Goal: Task Accomplishment & Management: Manage account settings

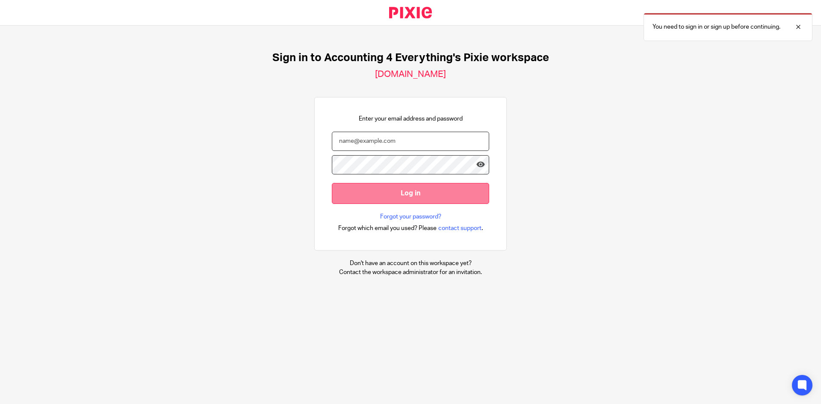
type input "tiffany@accounting4everything.com"
click at [391, 188] on input "Log in" at bounding box center [410, 193] width 157 height 21
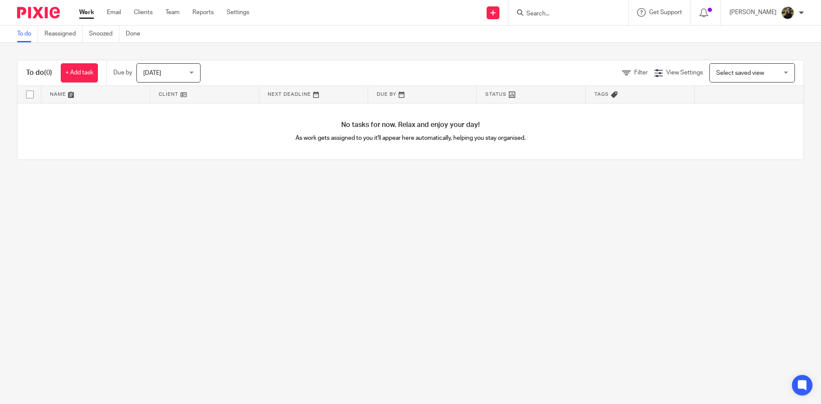
click at [546, 12] on input "Search" at bounding box center [563, 14] width 77 height 8
type input "wanhp"
click at [566, 30] on link at bounding box center [608, 37] width 168 height 20
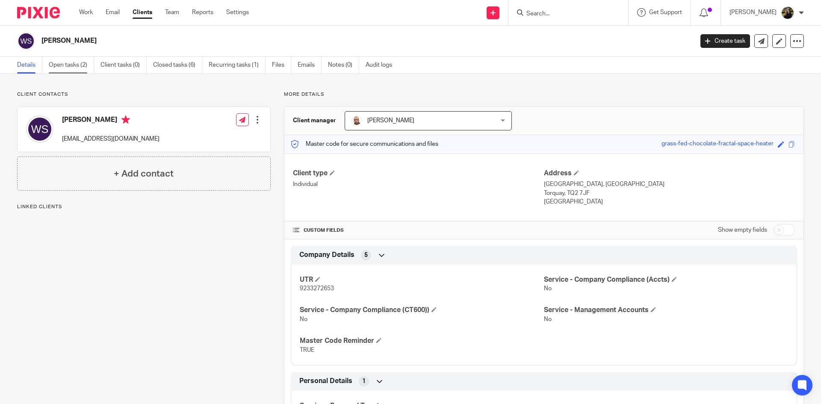
click at [74, 68] on link "Open tasks (2)" at bounding box center [71, 65] width 45 height 17
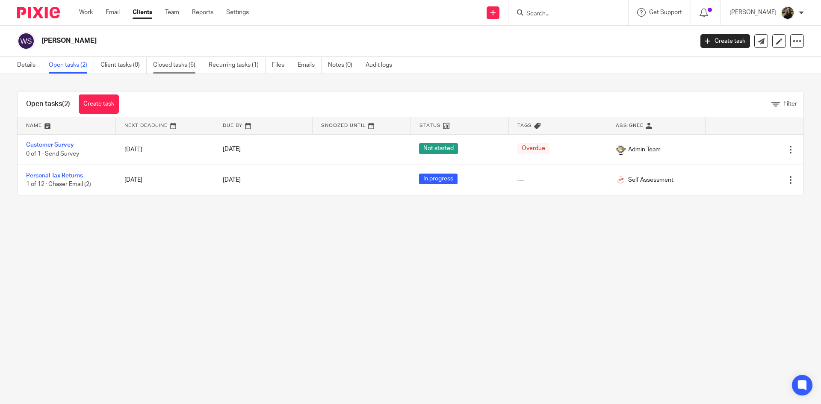
click at [198, 59] on link "Closed tasks (6)" at bounding box center [177, 65] width 49 height 17
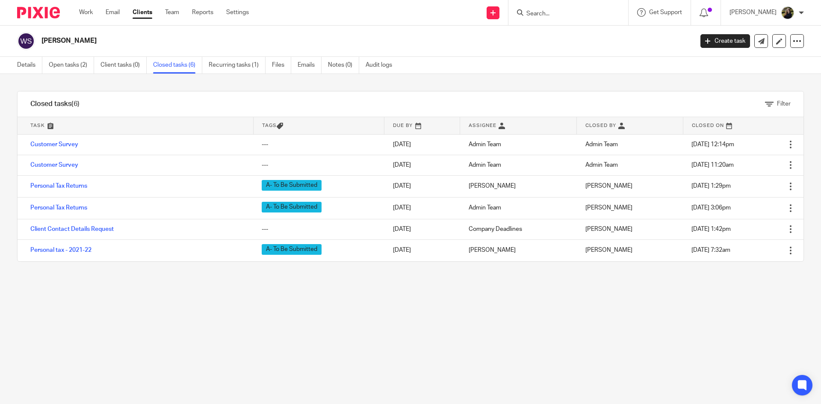
click at [43, 11] on img at bounding box center [38, 13] width 43 height 12
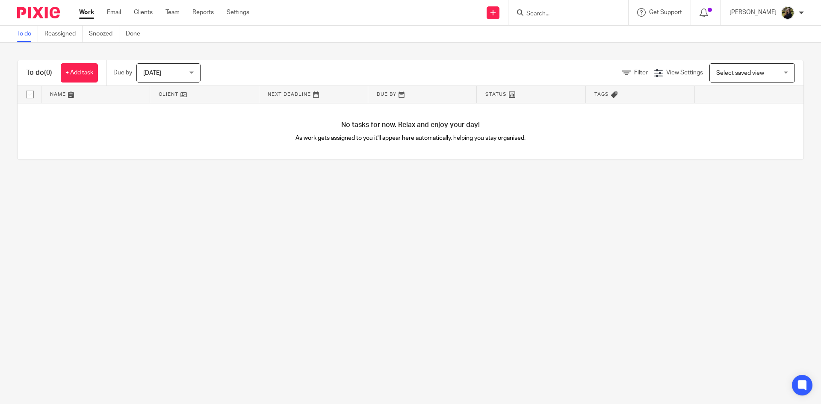
click at [564, 9] on form at bounding box center [570, 12] width 91 height 11
click at [560, 12] on input "Search" at bounding box center [563, 14] width 77 height 8
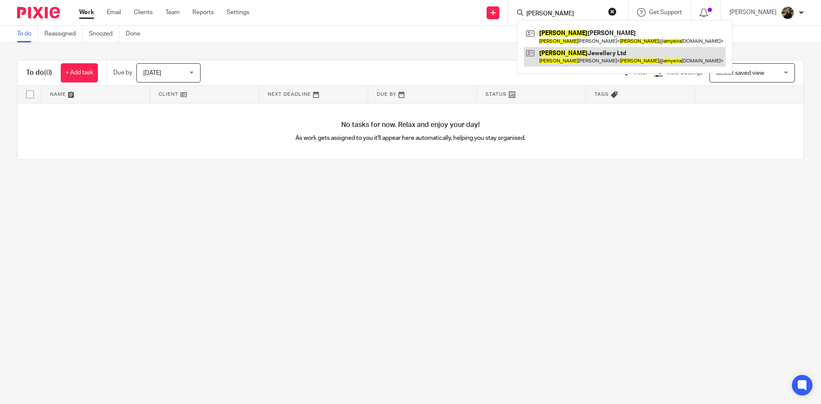
type input "amy eira"
click at [571, 54] on link at bounding box center [625, 57] width 202 height 20
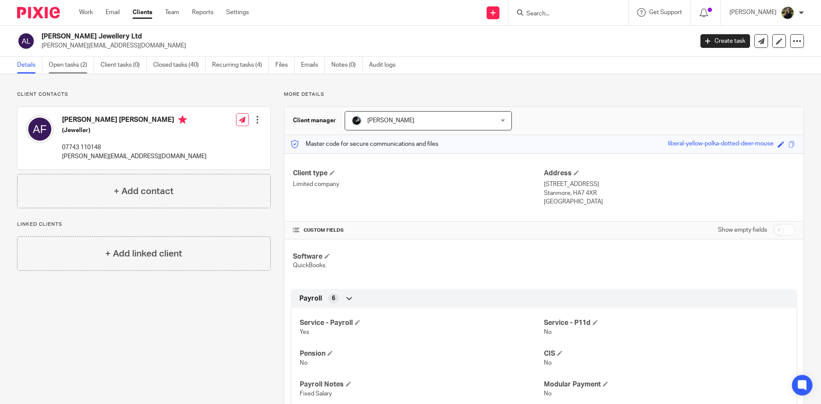
click at [80, 63] on link "Open tasks (2)" at bounding box center [71, 65] width 45 height 17
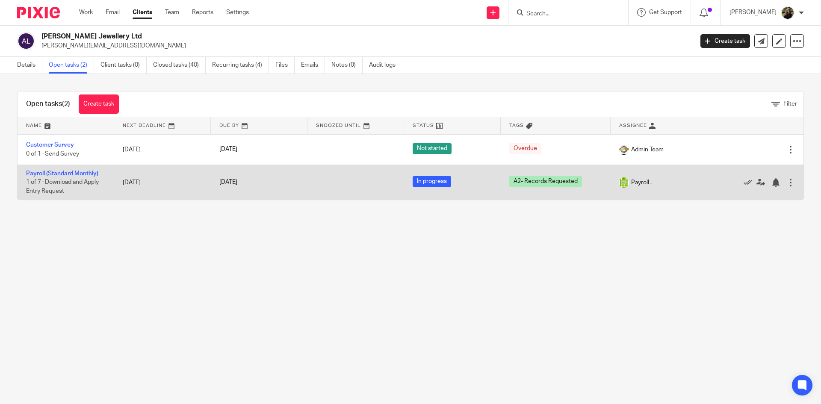
click at [69, 174] on link "Payroll (Standard Monthly)" at bounding box center [62, 174] width 72 height 6
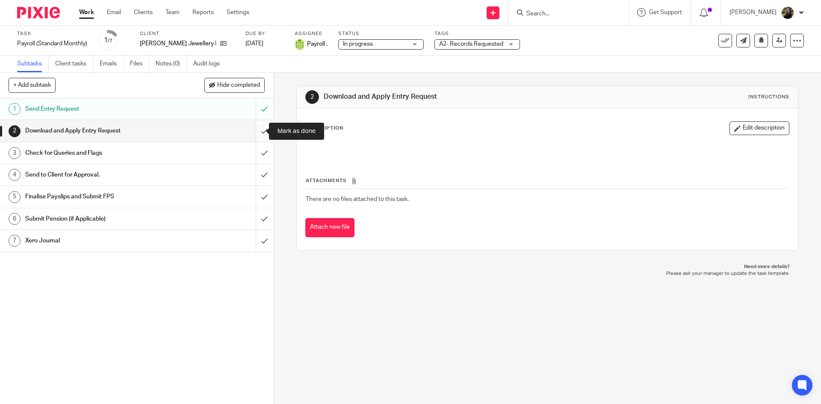
click at [259, 130] on input "submit" at bounding box center [136, 130] width 273 height 21
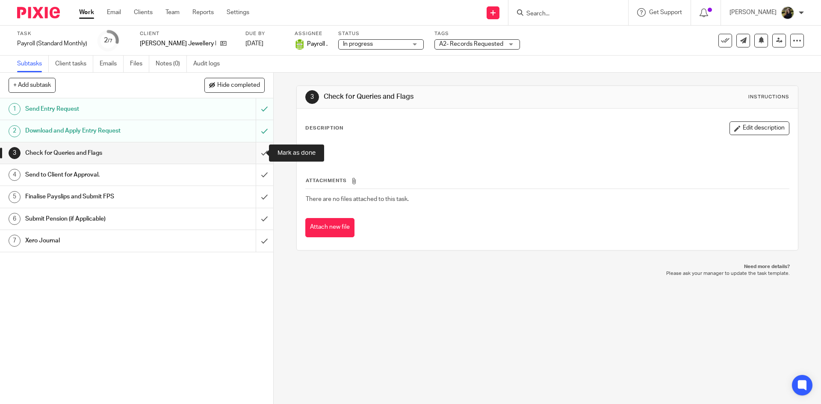
click at [256, 149] on input "submit" at bounding box center [136, 152] width 273 height 21
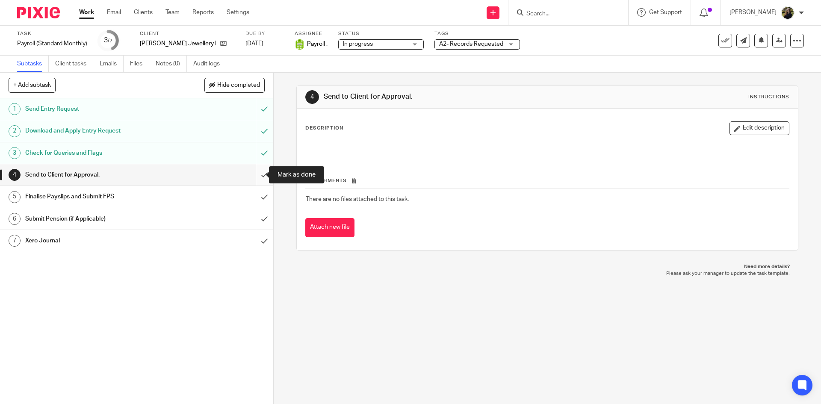
click at [254, 168] on input "submit" at bounding box center [136, 174] width 273 height 21
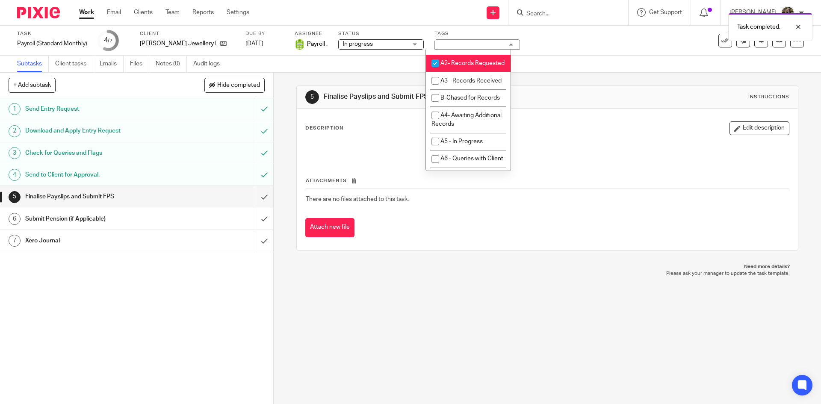
click at [476, 72] on li "A2- Records Requested" at bounding box center [468, 64] width 85 height 18
checkbox input "false"
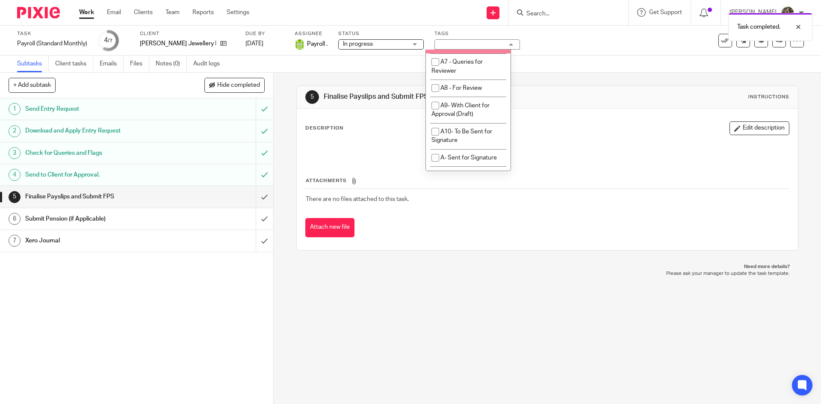
scroll to position [427, 0]
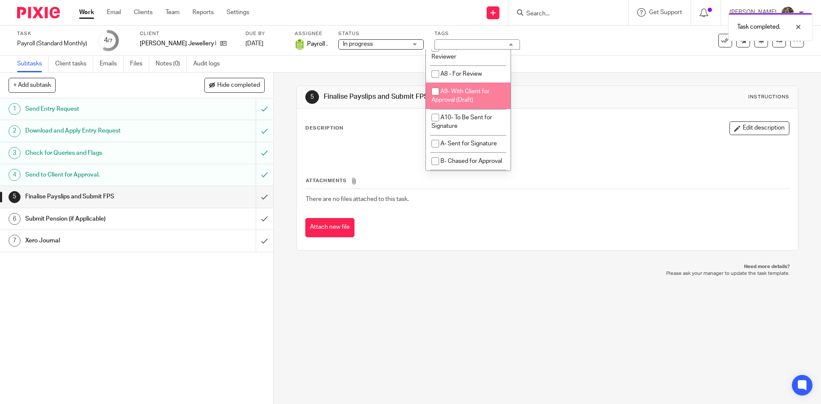
click at [449, 103] on span "A9- With Client for Approval (Draft)" at bounding box center [460, 95] width 58 height 15
checkbox input "true"
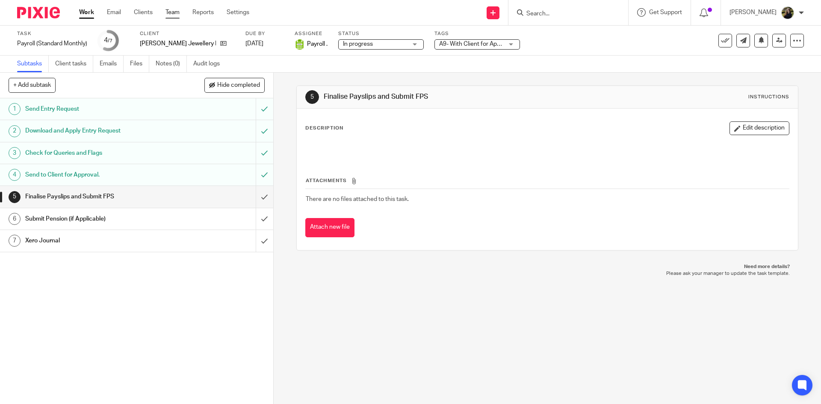
click at [170, 13] on link "Team" at bounding box center [172, 12] width 14 height 9
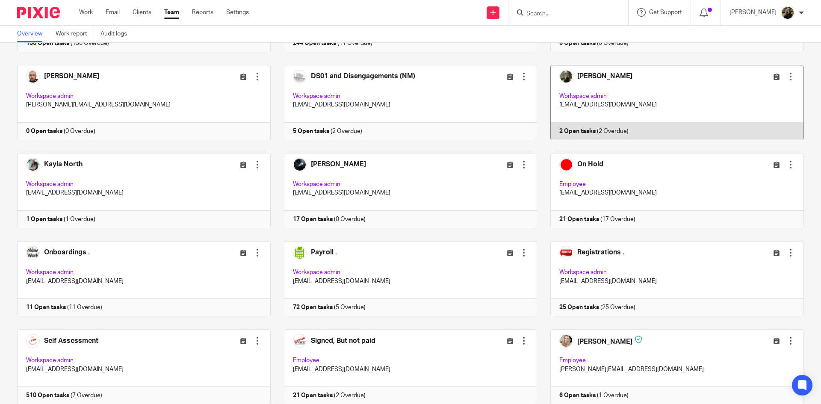
scroll to position [342, 0]
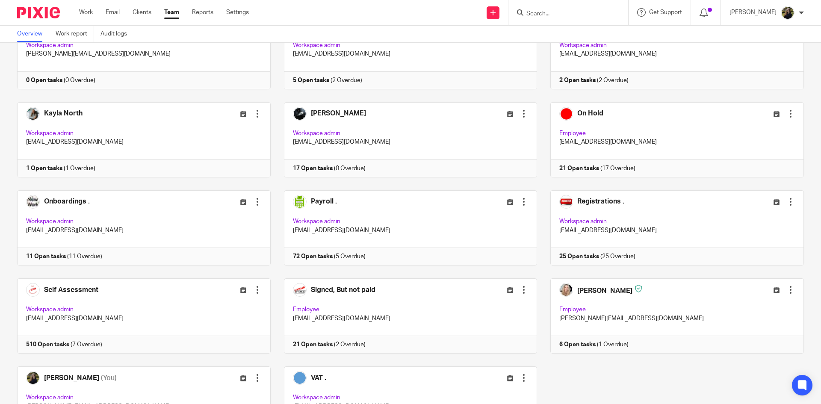
click at [547, 10] on input "Search" at bounding box center [563, 14] width 77 height 8
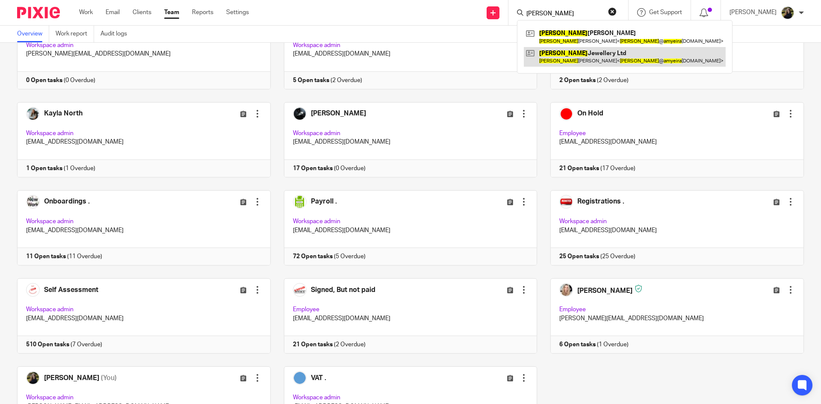
type input "[PERSON_NAME]"
click at [575, 53] on link at bounding box center [625, 57] width 202 height 20
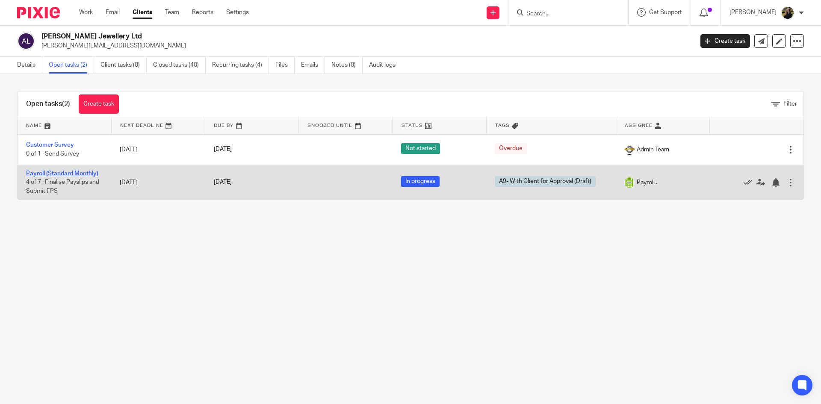
click at [78, 174] on link "Payroll (Standard Monthly)" at bounding box center [62, 174] width 72 height 6
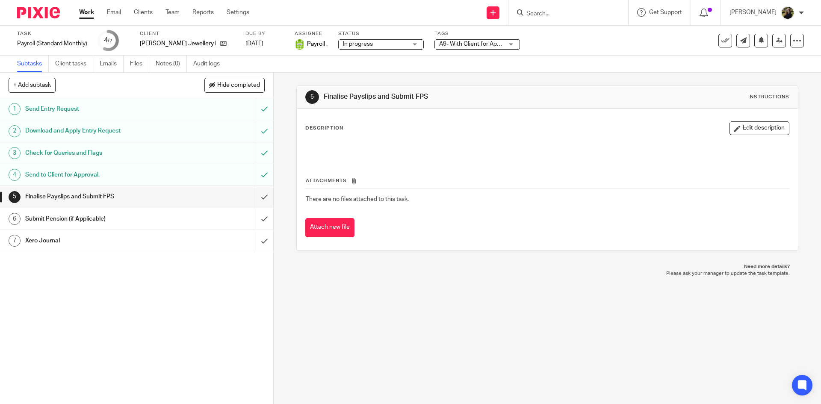
click at [450, 45] on span "A9- With Client for Approval (Draft)" at bounding box center [485, 44] width 92 height 6
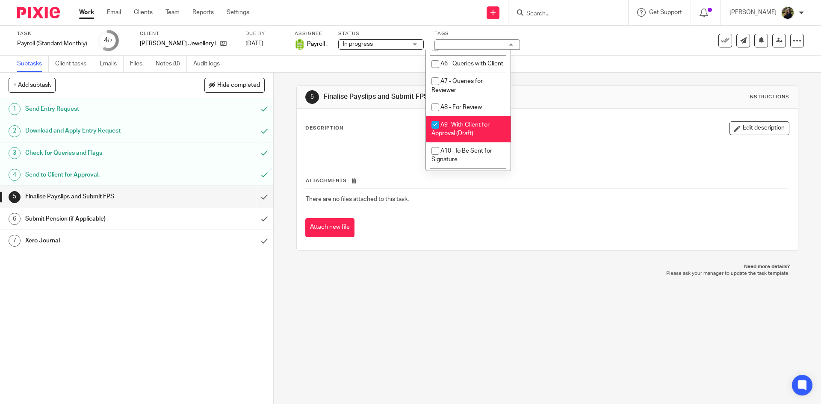
scroll to position [427, 0]
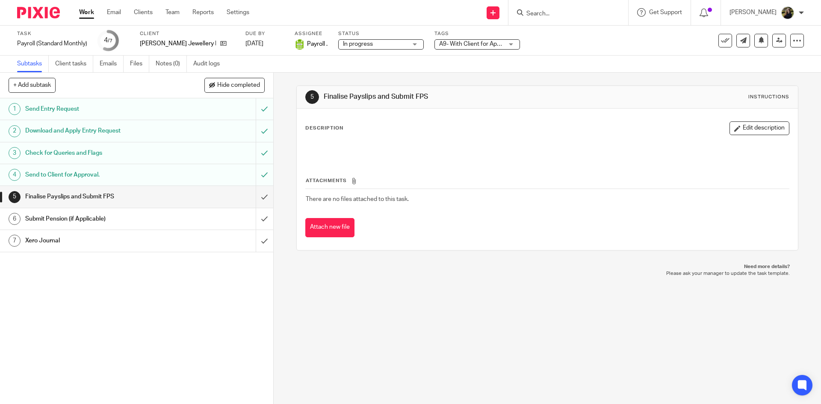
click at [580, 97] on div "5 Finalise Payslips and Submit FPS Instructions" at bounding box center [546, 97] width 483 height 14
click at [171, 10] on link "Team" at bounding box center [172, 12] width 14 height 9
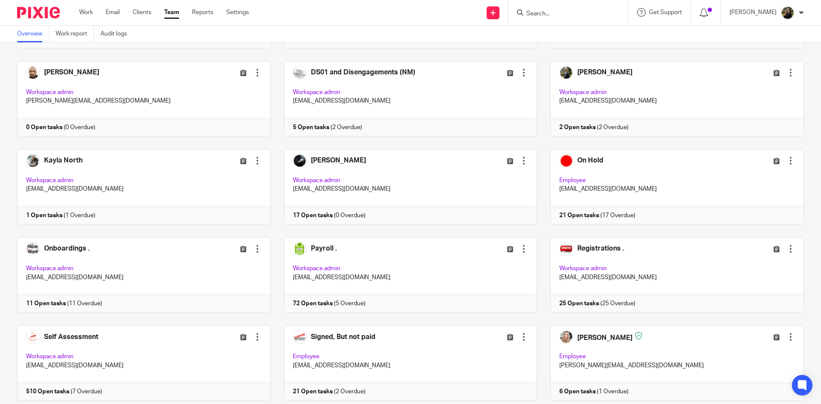
scroll to position [299, 0]
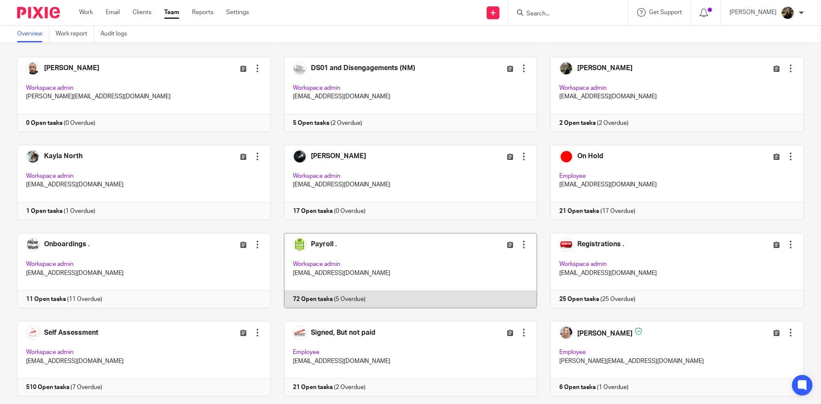
click at [356, 254] on link at bounding box center [404, 270] width 267 height 75
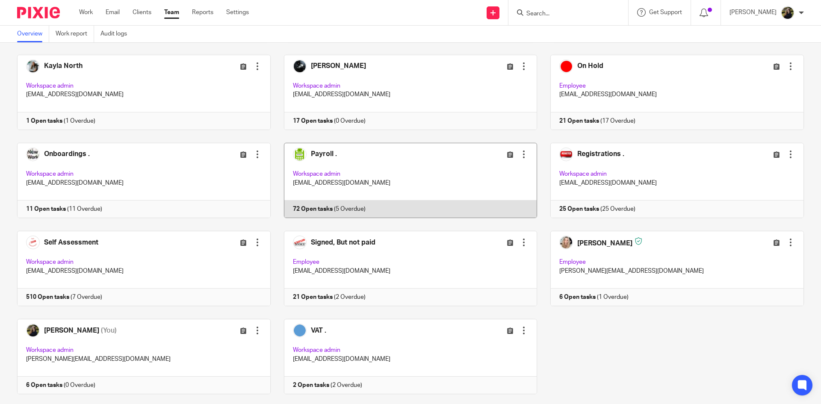
scroll to position [410, 0]
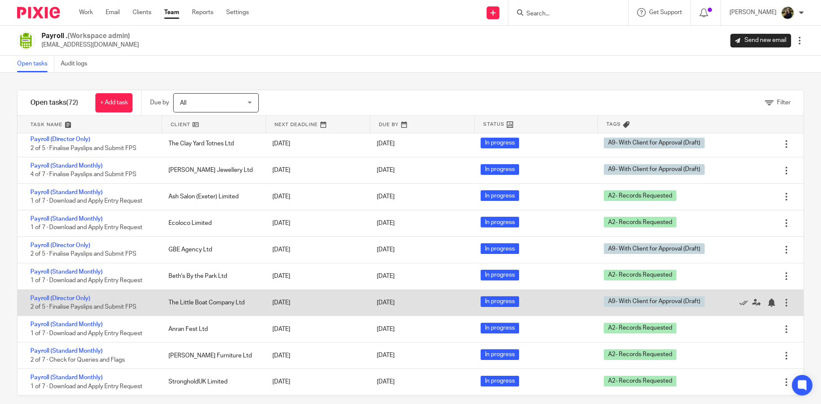
scroll to position [1659, 0]
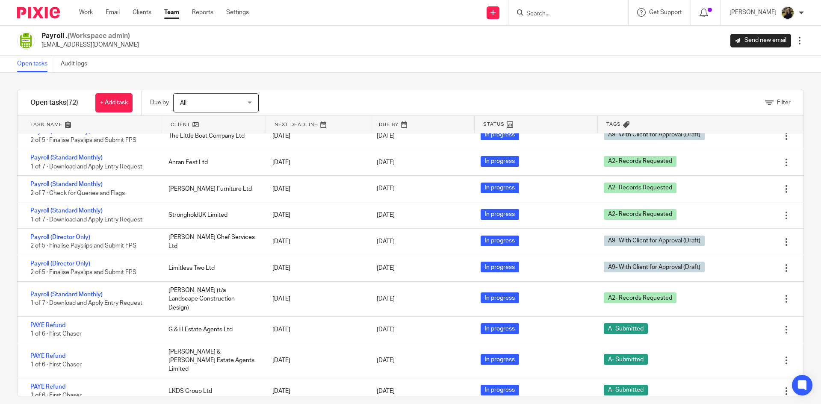
click at [551, 12] on input "Search" at bounding box center [563, 14] width 77 height 8
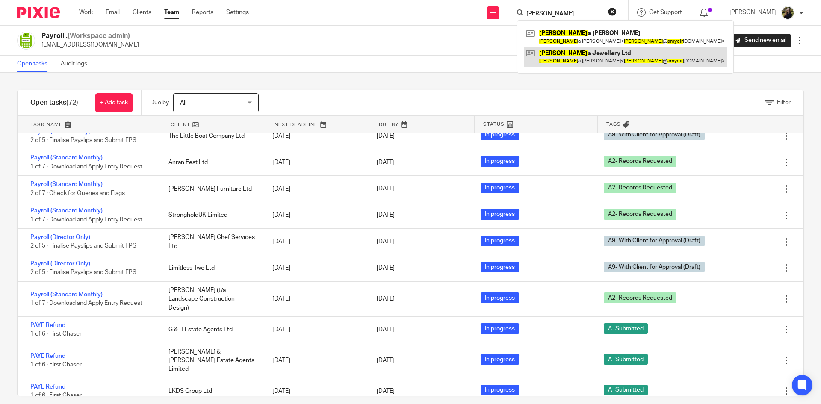
type input "amy eir"
click at [564, 57] on link at bounding box center [625, 57] width 203 height 20
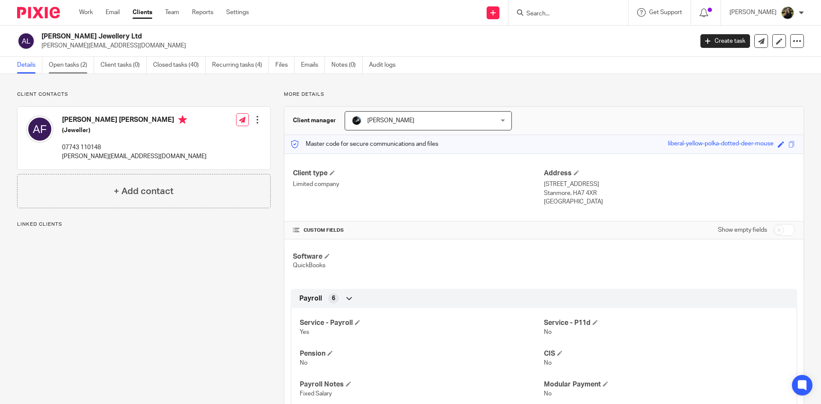
click at [77, 59] on link "Open tasks (2)" at bounding box center [71, 65] width 45 height 17
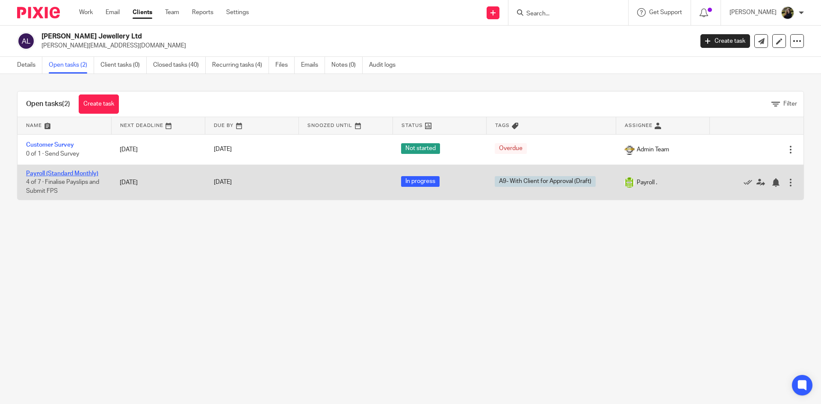
click at [83, 172] on link "Payroll (Standard Monthly)" at bounding box center [62, 174] width 72 height 6
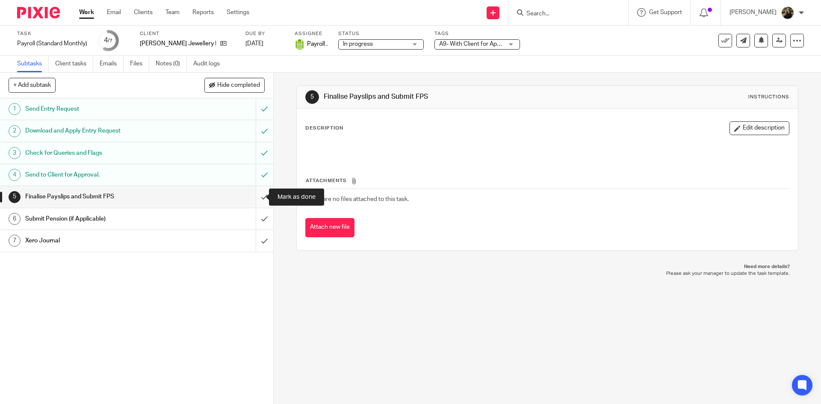
click at [258, 190] on input "submit" at bounding box center [136, 196] width 273 height 21
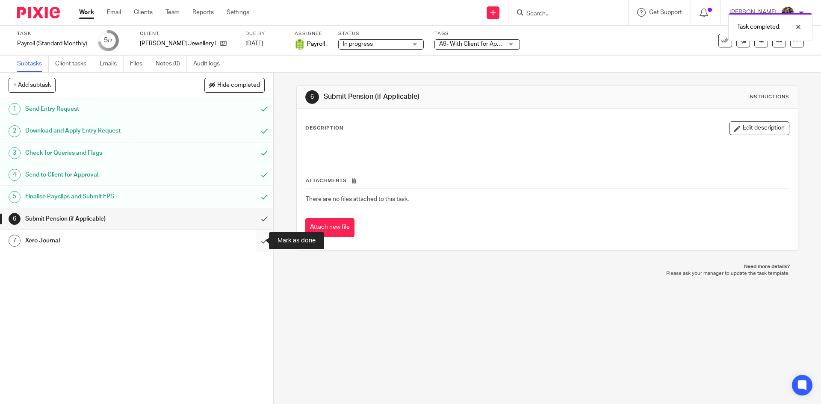
click at [256, 241] on input "submit" at bounding box center [136, 240] width 273 height 21
click at [802, 17] on div "Task completed." at bounding box center [770, 27] width 84 height 28
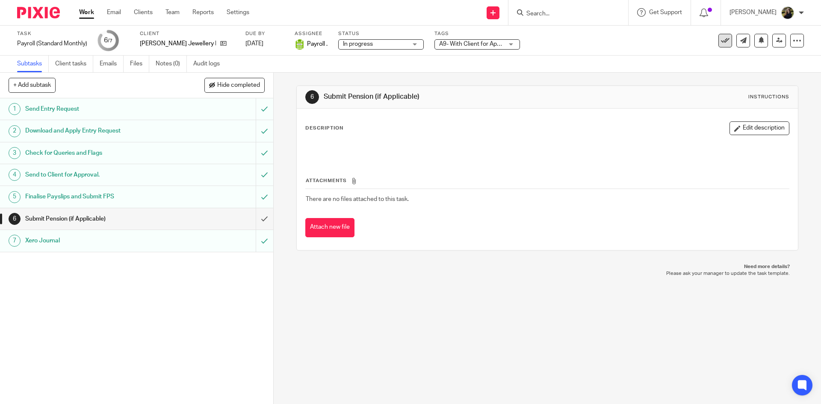
click at [722, 42] on icon at bounding box center [725, 40] width 9 height 9
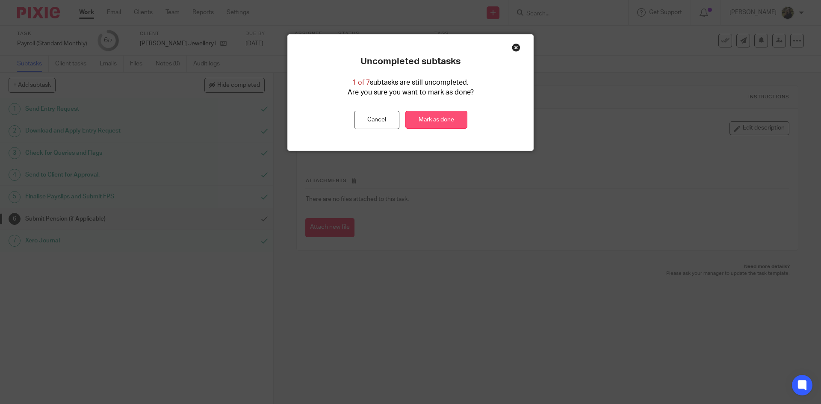
click at [439, 121] on link "Mark as done" at bounding box center [436, 120] width 62 height 18
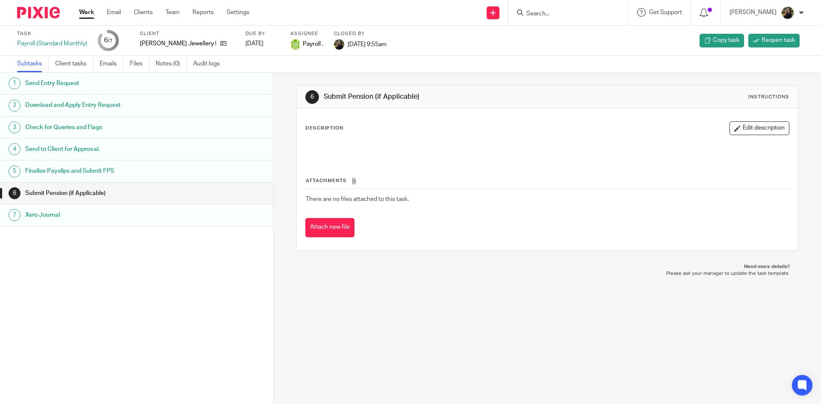
click at [539, 15] on input "Search" at bounding box center [563, 14] width 77 height 8
type input "[PERSON_NAME]"
click at [616, 13] on button "reset" at bounding box center [612, 11] width 9 height 9
click at [459, 23] on div "Send new email Create task Add client Get Support Contact via email Check our d…" at bounding box center [541, 12] width 559 height 25
click at [173, 13] on link "Team" at bounding box center [172, 12] width 14 height 9
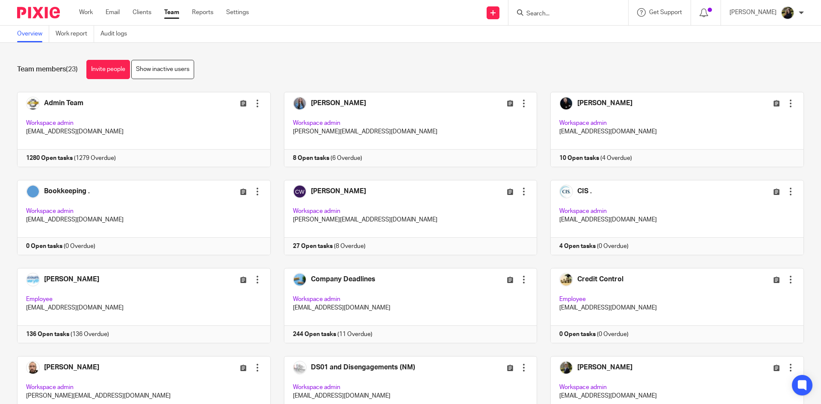
click at [546, 6] on div at bounding box center [568, 12] width 120 height 25
click at [543, 11] on input "Search" at bounding box center [563, 14] width 77 height 8
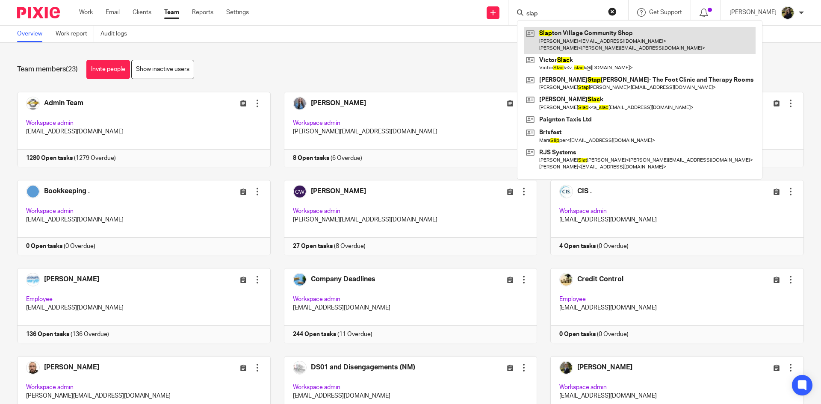
type input "slap"
click at [569, 41] on link at bounding box center [640, 40] width 232 height 27
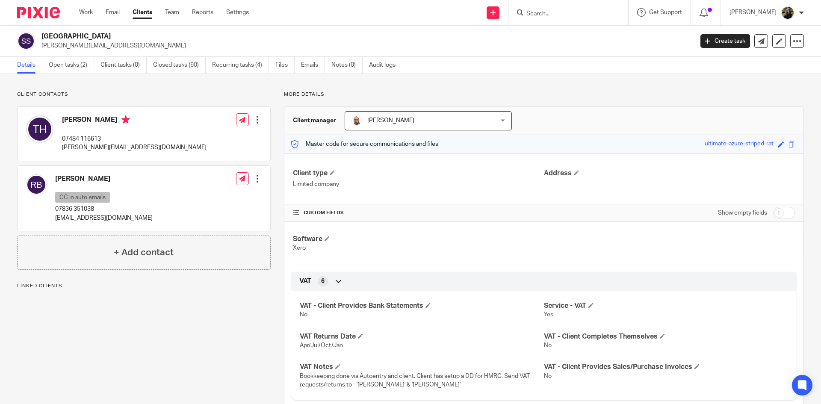
click at [61, 67] on link "Open tasks (2)" at bounding box center [71, 65] width 45 height 17
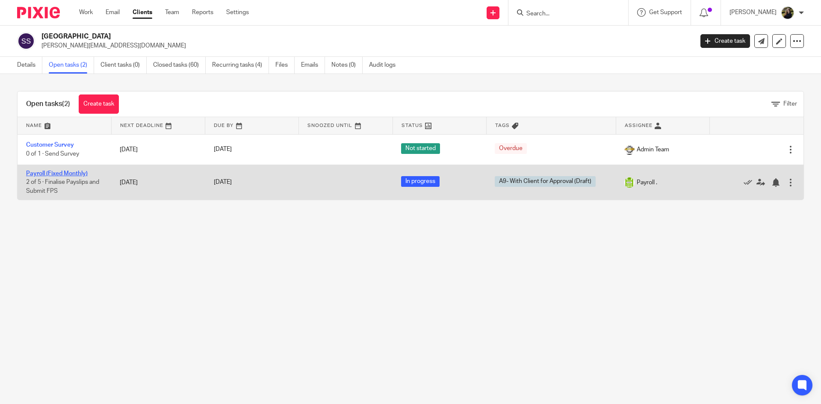
click at [69, 173] on link "Payroll (Fixed Monthly)" at bounding box center [57, 174] width 62 height 6
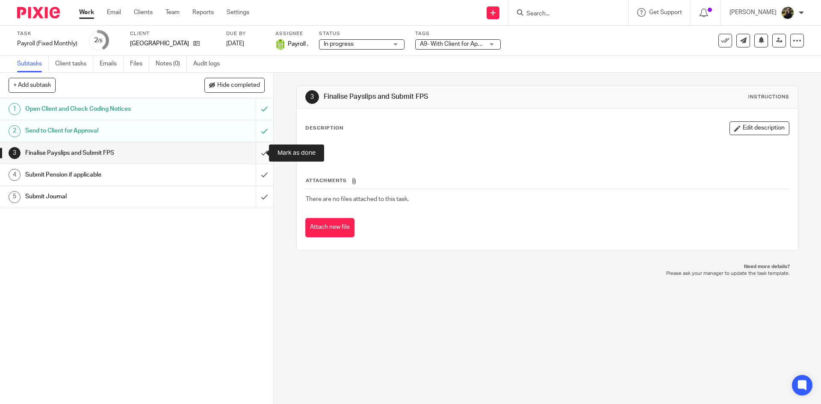
click at [254, 147] on input "submit" at bounding box center [136, 152] width 273 height 21
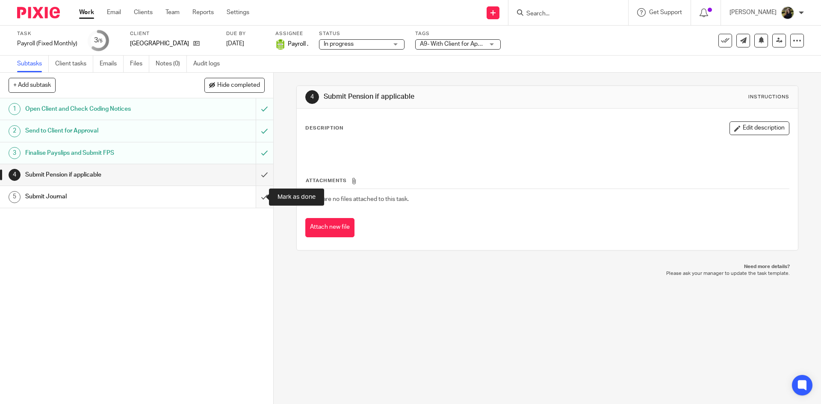
click at [254, 195] on input "submit" at bounding box center [136, 196] width 273 height 21
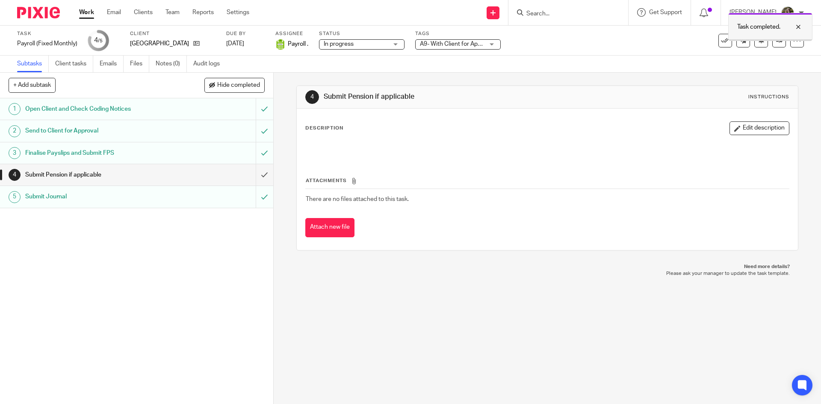
click at [778, 26] on p "Task completed." at bounding box center [758, 27] width 43 height 9
click at [721, 42] on icon at bounding box center [725, 40] width 9 height 9
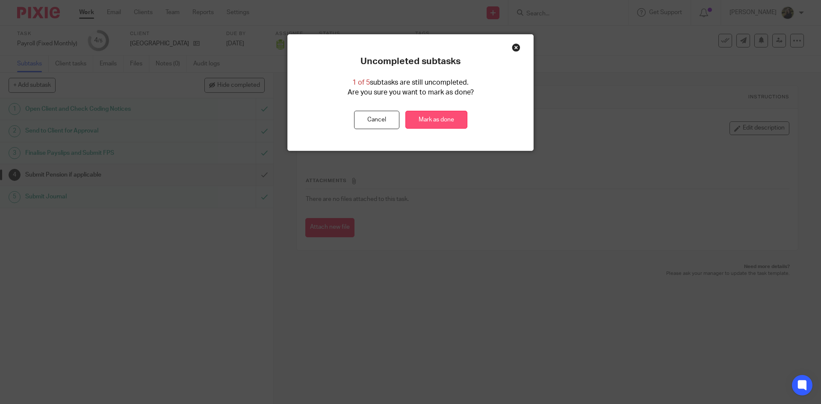
click at [436, 121] on link "Mark as done" at bounding box center [436, 120] width 62 height 18
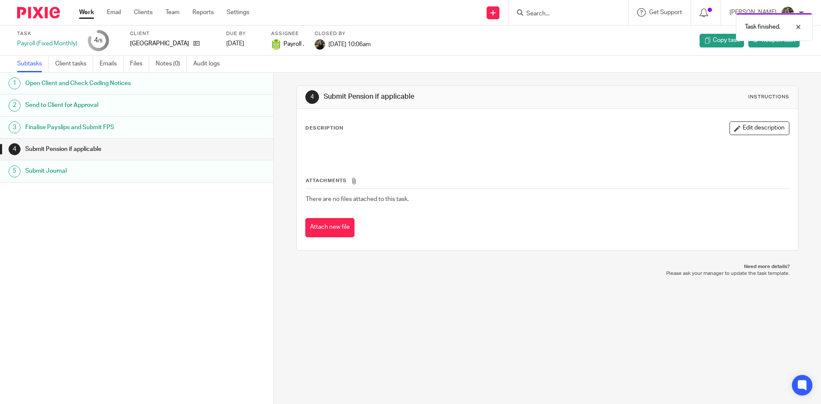
click at [28, 15] on img at bounding box center [38, 13] width 43 height 12
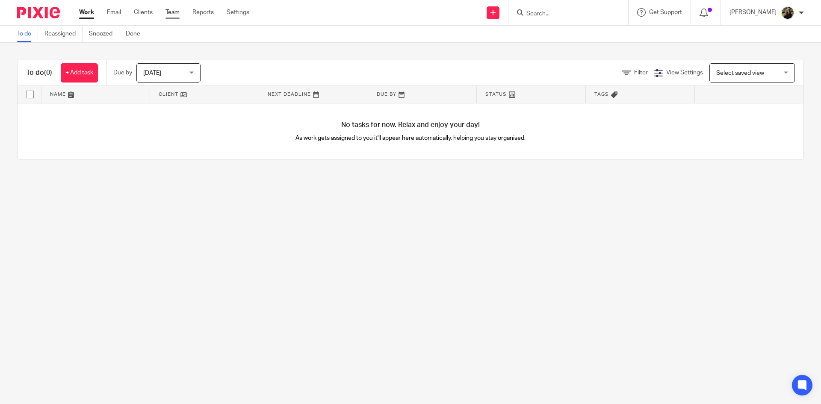
click at [174, 14] on link "Team" at bounding box center [172, 12] width 14 height 9
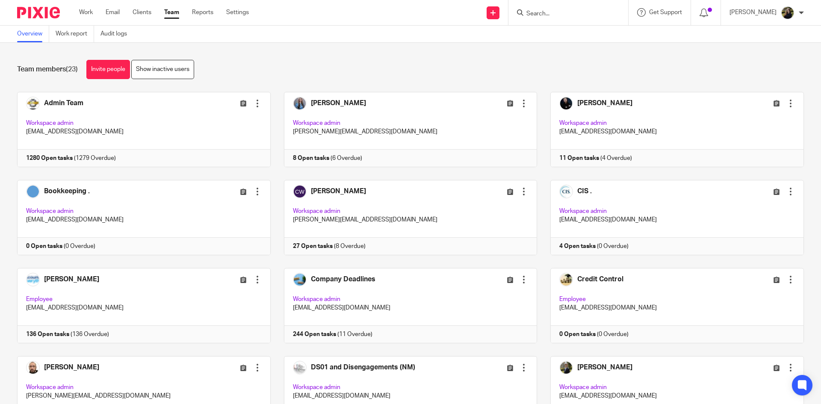
click at [586, 13] on input "Search" at bounding box center [563, 14] width 77 height 8
type input "[PERSON_NAME] chef"
click at [548, 34] on link at bounding box center [606, 33] width 165 height 13
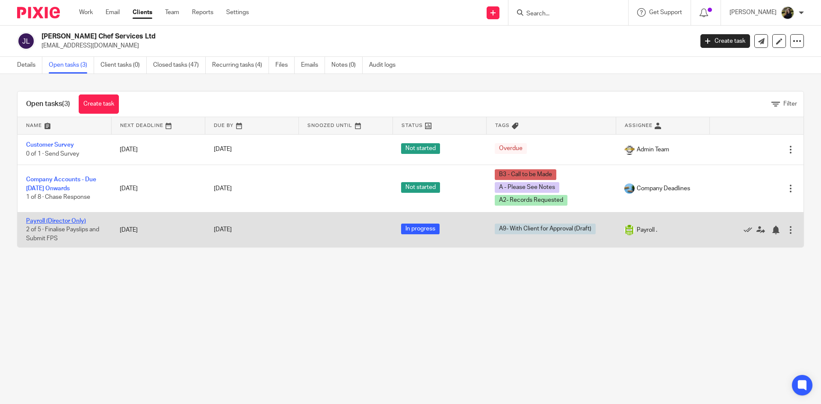
click at [64, 221] on link "Payroll (Director Only)" at bounding box center [56, 221] width 60 height 6
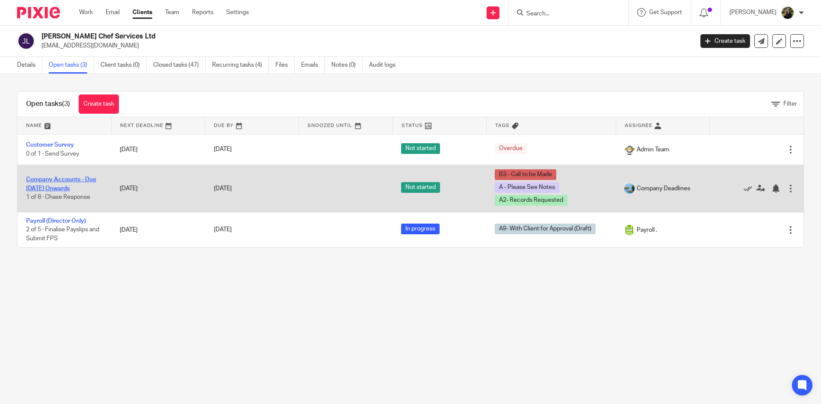
click at [81, 181] on link "Company Accounts - Due [DATE] Onwards" at bounding box center [61, 184] width 70 height 15
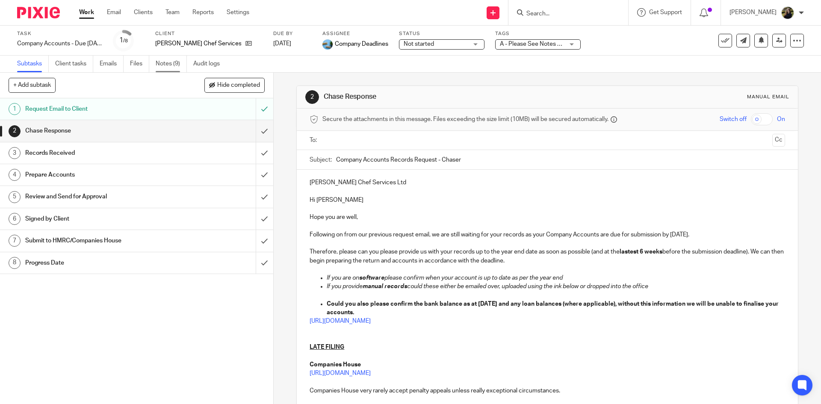
click at [163, 59] on link "Notes (9)" at bounding box center [171, 64] width 31 height 17
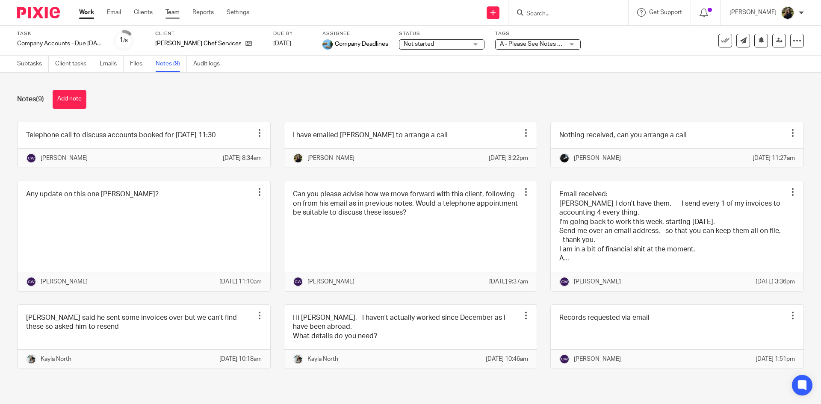
click at [177, 16] on link "Team" at bounding box center [172, 12] width 14 height 9
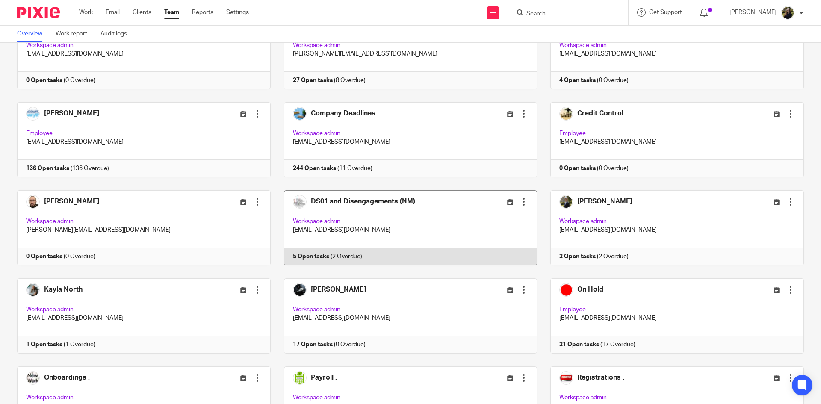
scroll to position [171, 0]
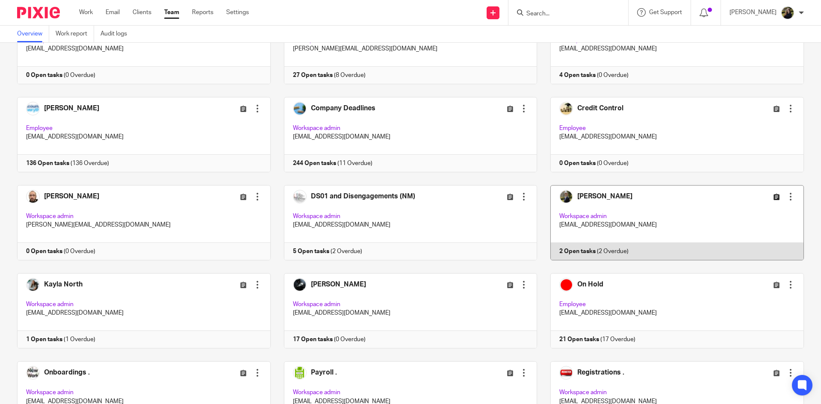
click at [773, 196] on icon at bounding box center [776, 197] width 6 height 6
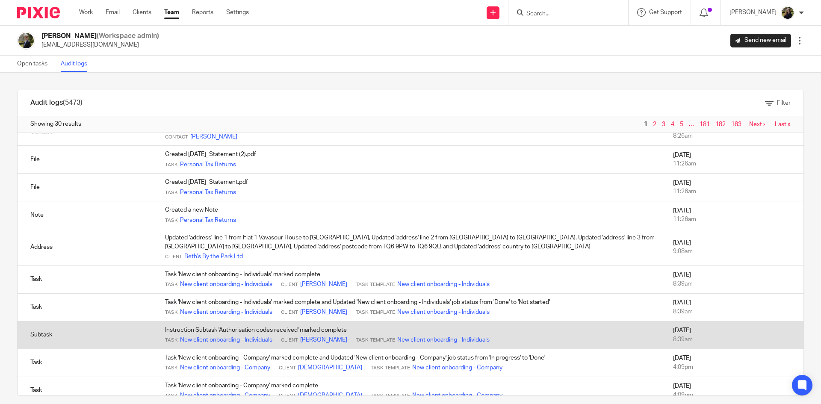
scroll to position [427, 0]
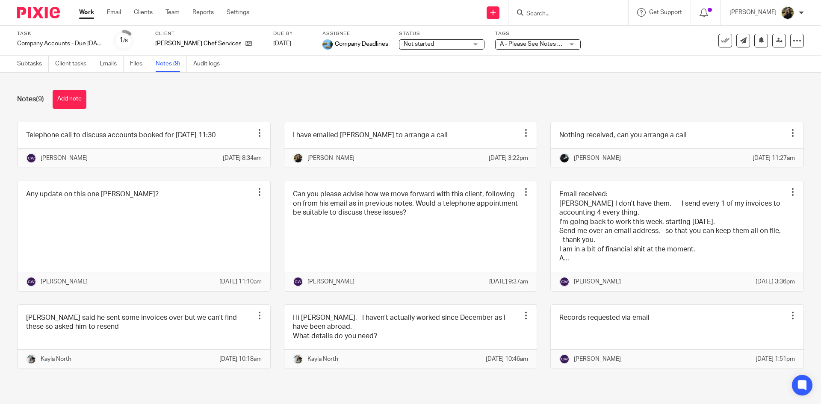
click at [59, 9] on img at bounding box center [38, 13] width 43 height 12
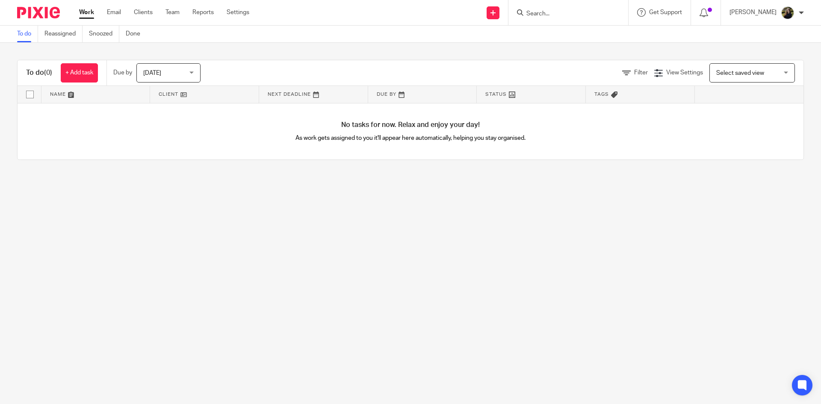
click at [547, 11] on input "Search" at bounding box center [563, 14] width 77 height 8
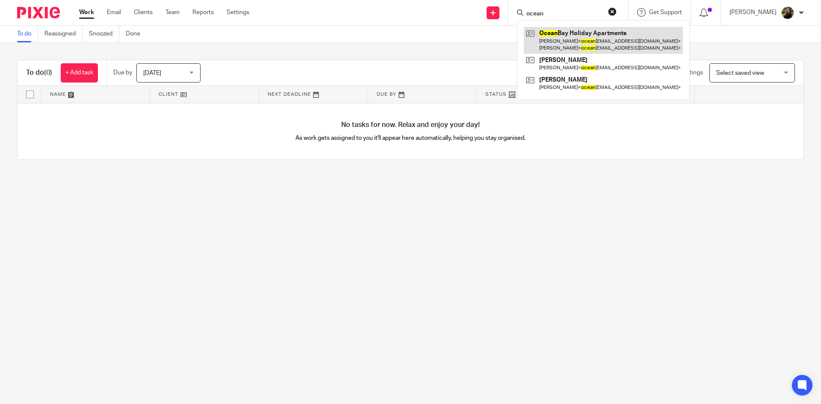
type input "ocean"
click at [573, 37] on link at bounding box center [603, 40] width 159 height 27
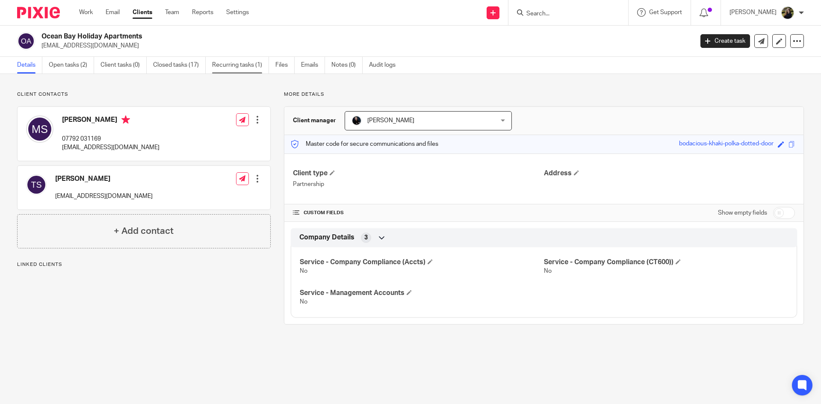
click at [216, 59] on link "Recurring tasks (1)" at bounding box center [240, 65] width 57 height 17
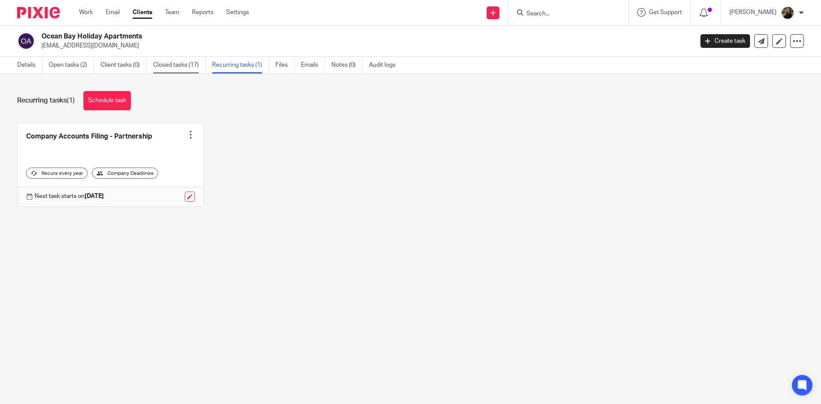
click at [192, 59] on link "Closed tasks (17)" at bounding box center [179, 65] width 53 height 17
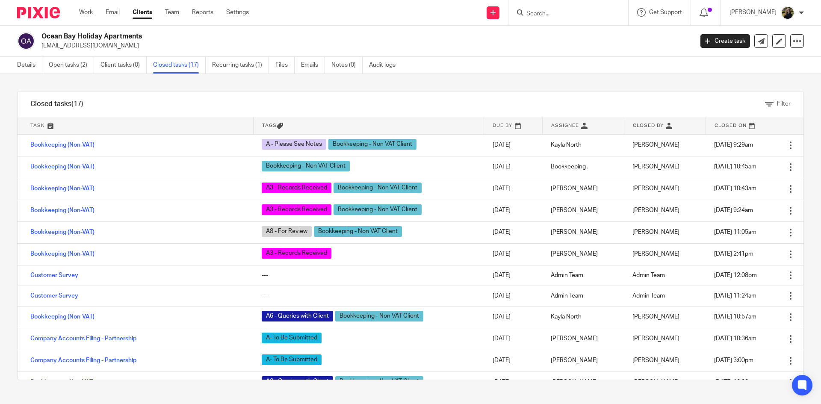
click at [45, 14] on img at bounding box center [38, 13] width 43 height 12
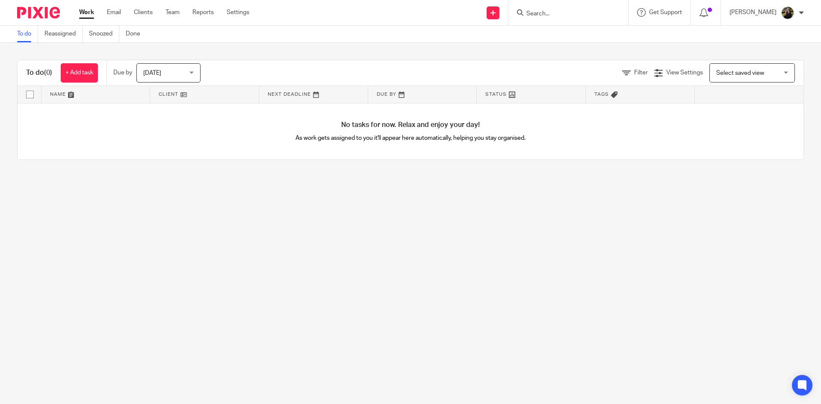
click at [550, 7] on form at bounding box center [570, 12] width 91 height 11
click at [545, 15] on input "Search" at bounding box center [563, 14] width 77 height 8
type input "dartington fian"
click at [572, 32] on link at bounding box center [596, 37] width 144 height 20
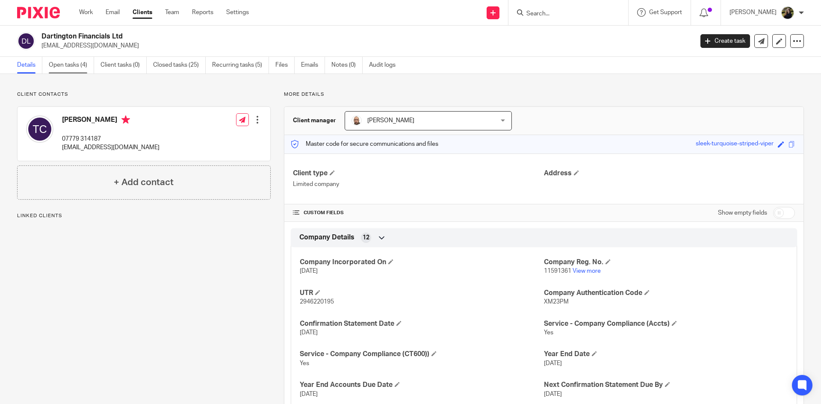
click at [72, 62] on link "Open tasks (4)" at bounding box center [71, 65] width 45 height 17
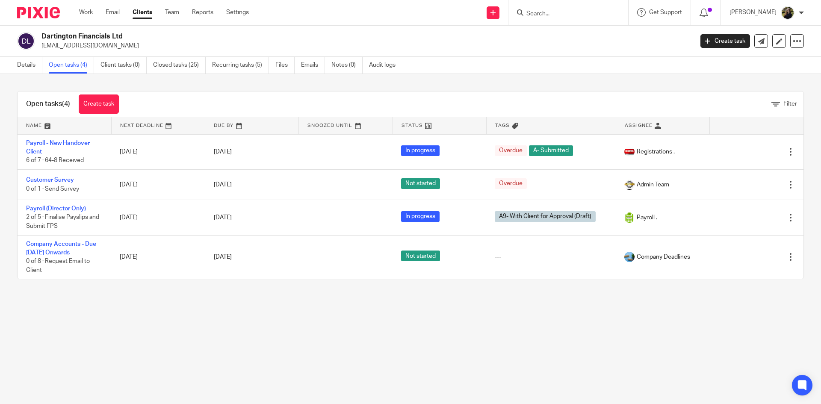
click at [66, 207] on link "Payroll (Director Only)" at bounding box center [56, 209] width 60 height 6
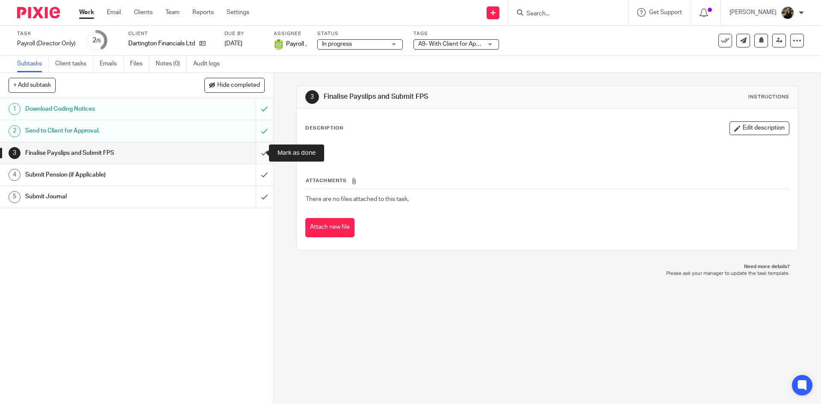
click at [259, 147] on input "submit" at bounding box center [136, 152] width 273 height 21
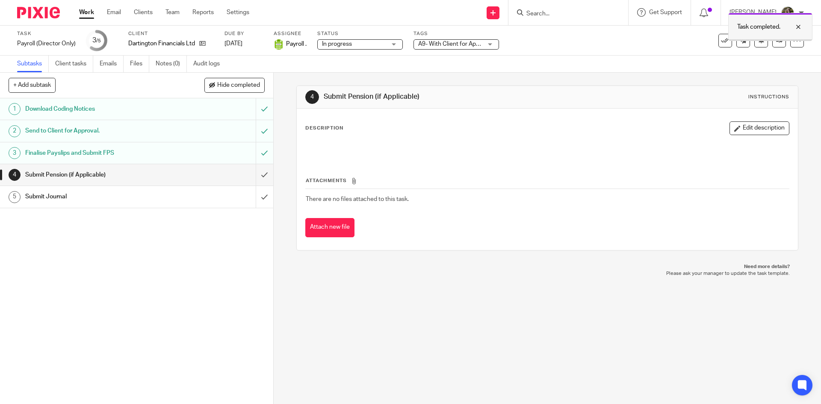
click at [801, 24] on div at bounding box center [791, 27] width 23 height 10
click at [721, 38] on icon at bounding box center [725, 40] width 9 height 9
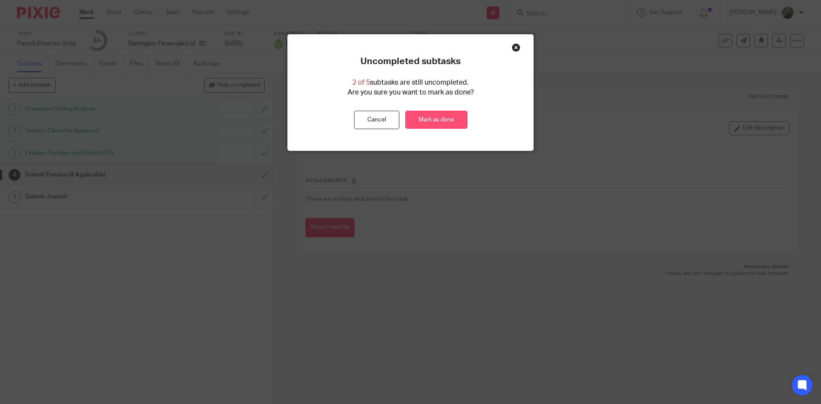
click at [451, 121] on link "Mark as done" at bounding box center [436, 120] width 62 height 18
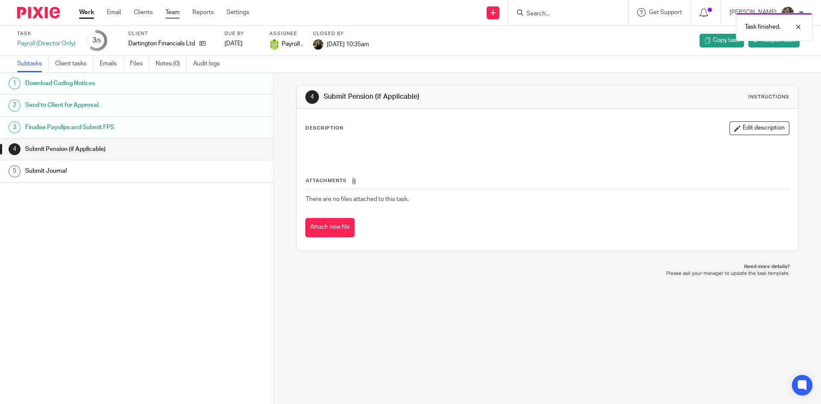
click at [173, 15] on link "Team" at bounding box center [172, 12] width 14 height 9
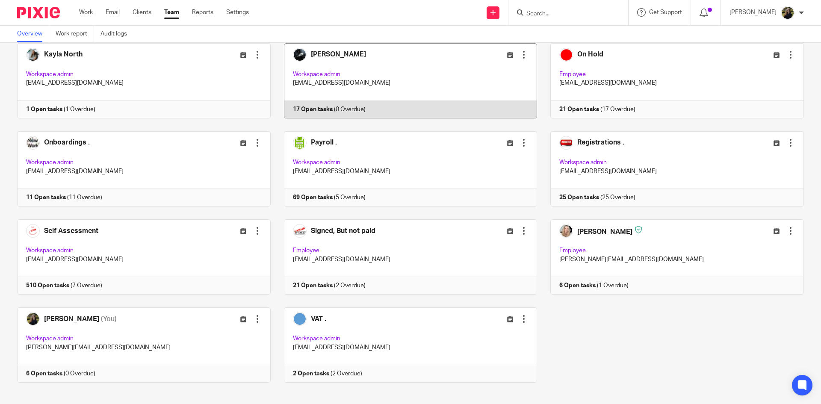
scroll to position [410, 0]
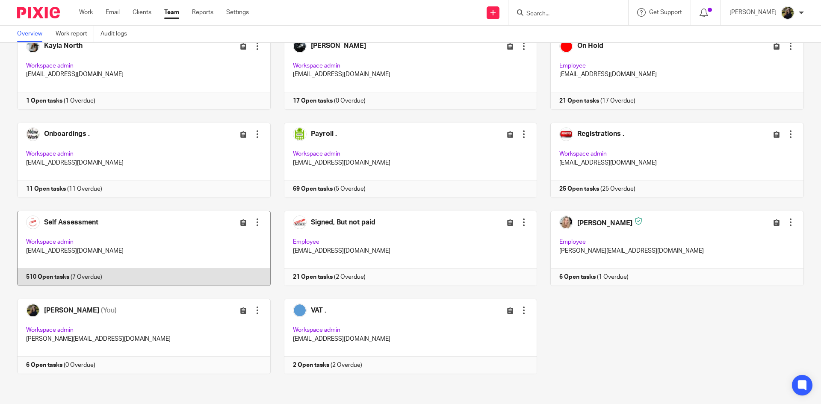
click at [145, 236] on link at bounding box center [137, 248] width 267 height 75
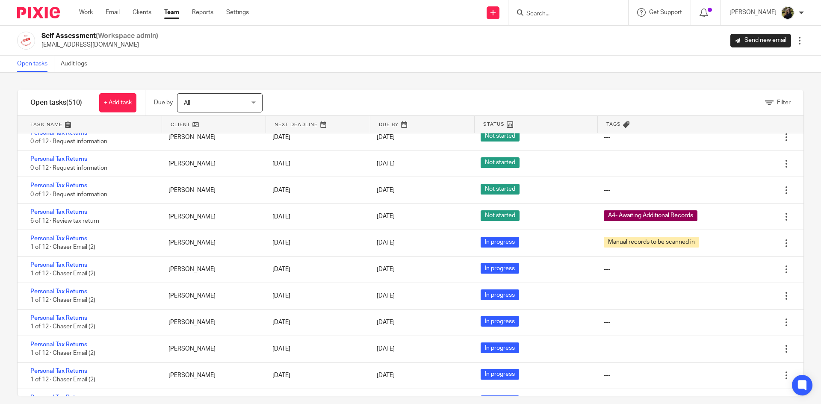
scroll to position [256, 0]
click at [561, 11] on input "Search" at bounding box center [563, 14] width 77 height 8
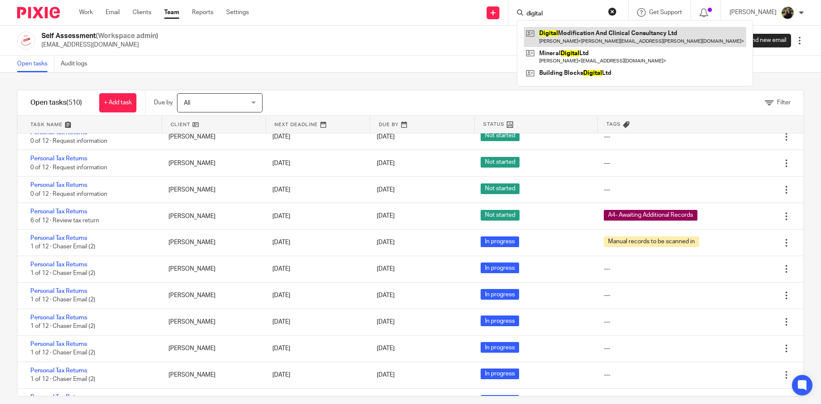
type input "digital"
click at [600, 44] on link at bounding box center [635, 37] width 222 height 20
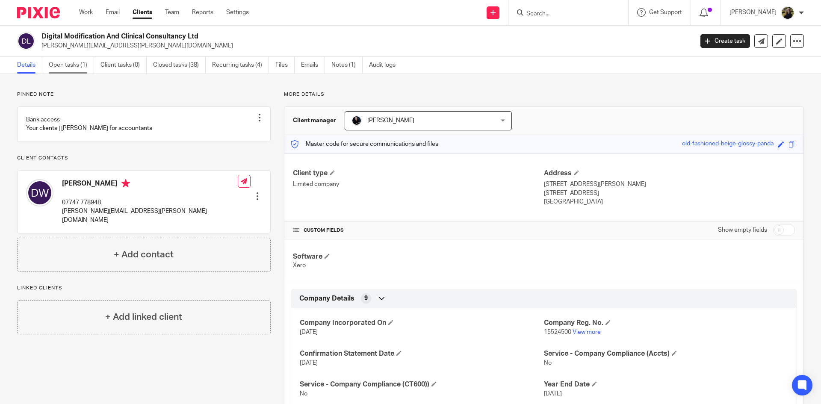
click at [75, 65] on link "Open tasks (1)" at bounding box center [71, 65] width 45 height 17
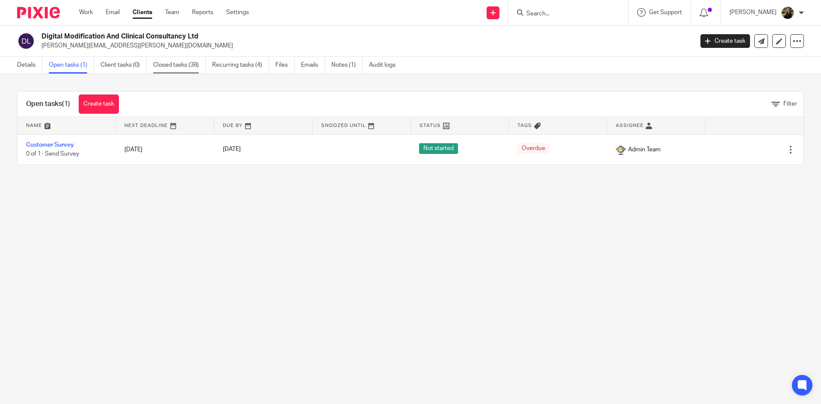
click at [175, 57] on link "Closed tasks (38)" at bounding box center [179, 65] width 53 height 17
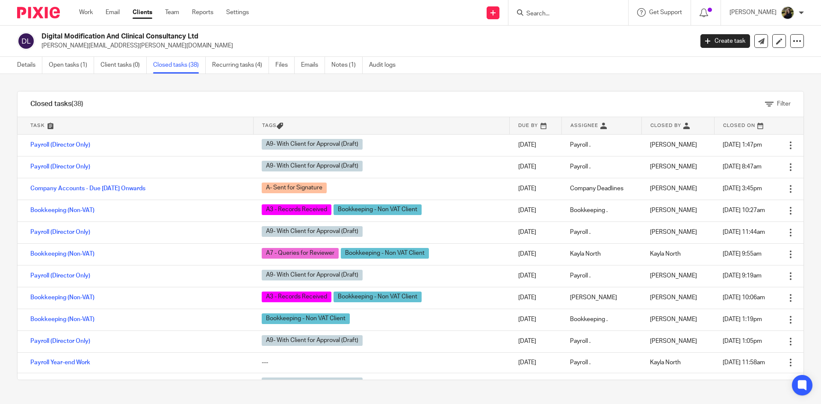
click at [572, 15] on input "Search" at bounding box center [563, 14] width 77 height 8
drag, startPoint x: 559, startPoint y: 20, endPoint x: 556, endPoint y: 6, distance: 13.7
click at [559, 20] on div at bounding box center [568, 12] width 120 height 25
click at [555, 12] on input "Search" at bounding box center [563, 14] width 77 height 8
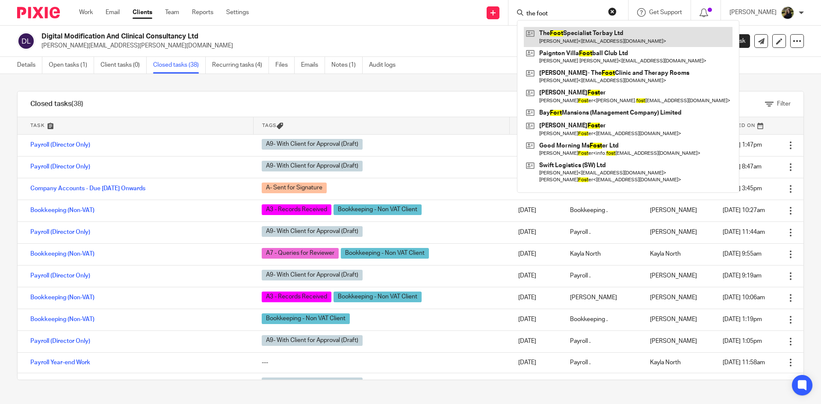
type input "the foot"
click at [592, 41] on link at bounding box center [628, 37] width 209 height 20
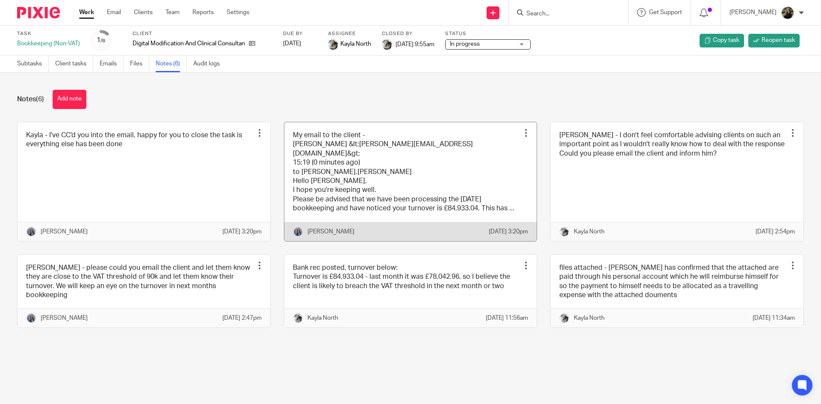
click at [377, 144] on link at bounding box center [410, 181] width 253 height 119
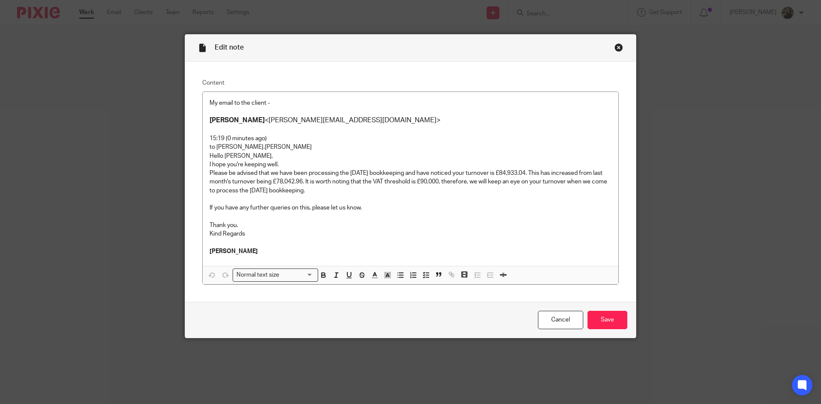
click at [614, 45] on div "Close this dialog window" at bounding box center [618, 47] width 9 height 9
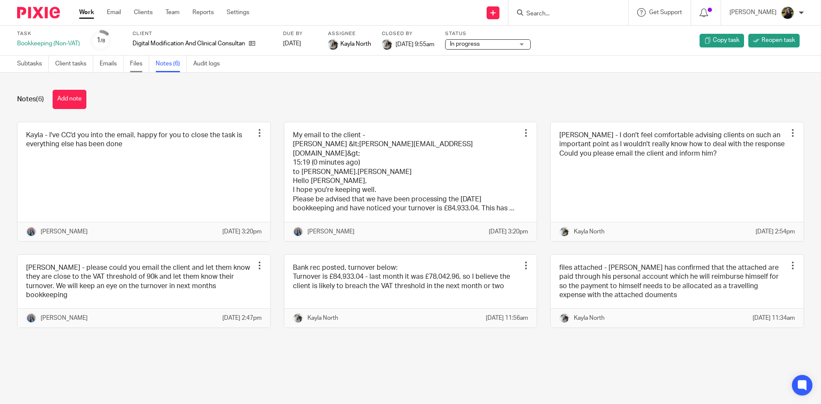
click at [133, 66] on link "Files" at bounding box center [139, 64] width 19 height 17
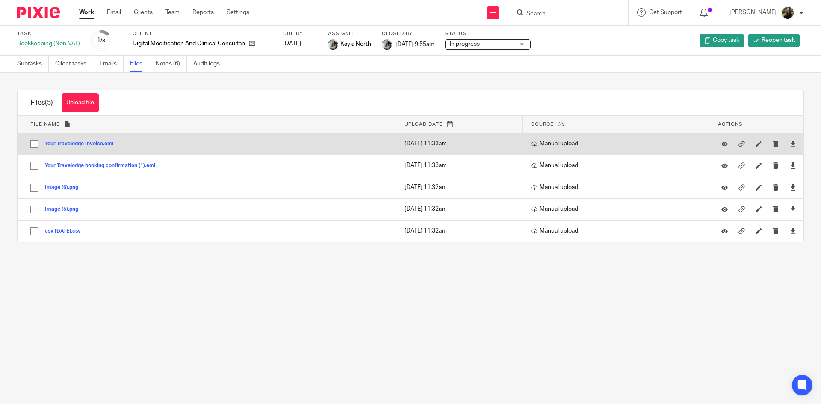
click at [100, 143] on button "Your Travelodge Invoice.eml" at bounding box center [82, 144] width 75 height 6
click at [790, 145] on icon at bounding box center [793, 144] width 6 height 6
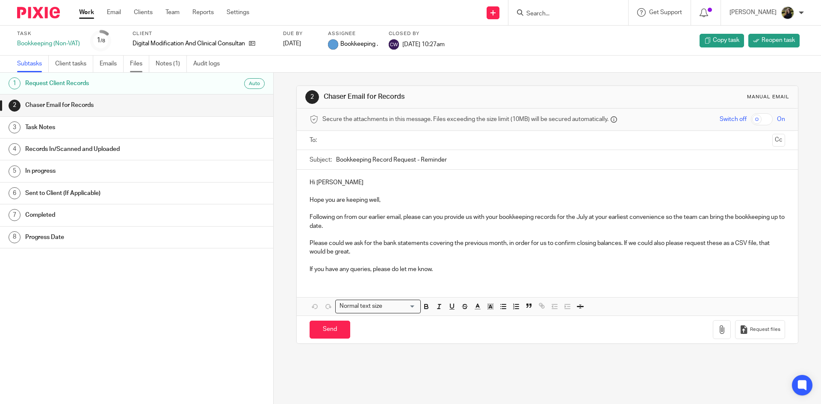
drag, startPoint x: 0, startPoint y: 0, endPoint x: 141, endPoint y: 67, distance: 156.2
click at [141, 67] on link "Files" at bounding box center [139, 64] width 19 height 17
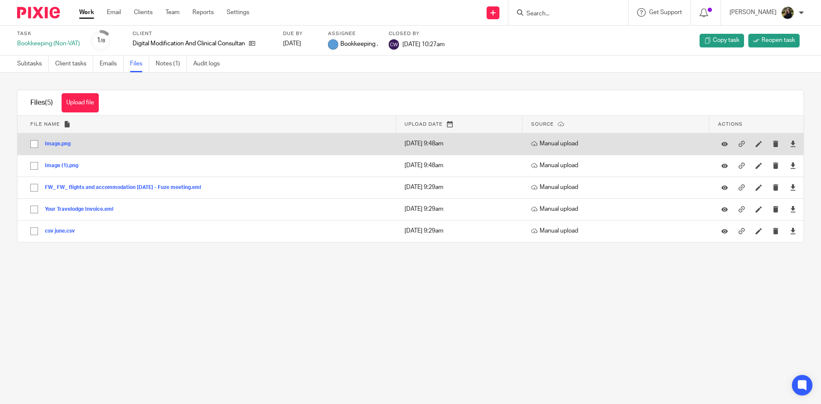
click at [53, 145] on button "Image.png" at bounding box center [61, 144] width 32 height 6
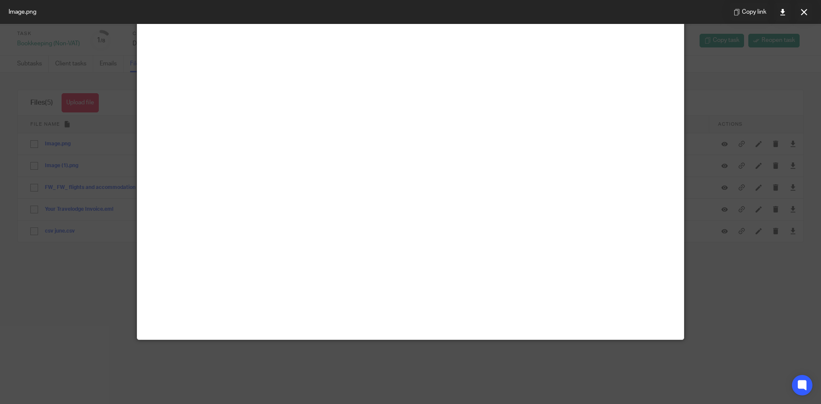
scroll to position [898, 0]
click at [47, 136] on div at bounding box center [410, 202] width 821 height 404
click at [801, 7] on button at bounding box center [803, 11] width 17 height 17
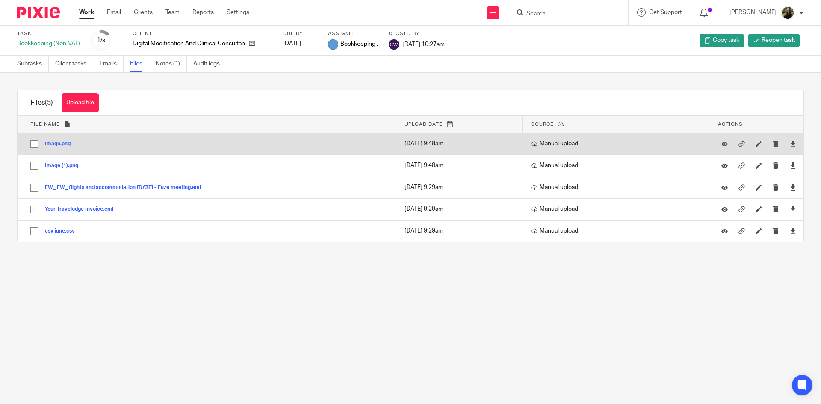
click at [56, 145] on button "Image.png" at bounding box center [61, 144] width 32 height 6
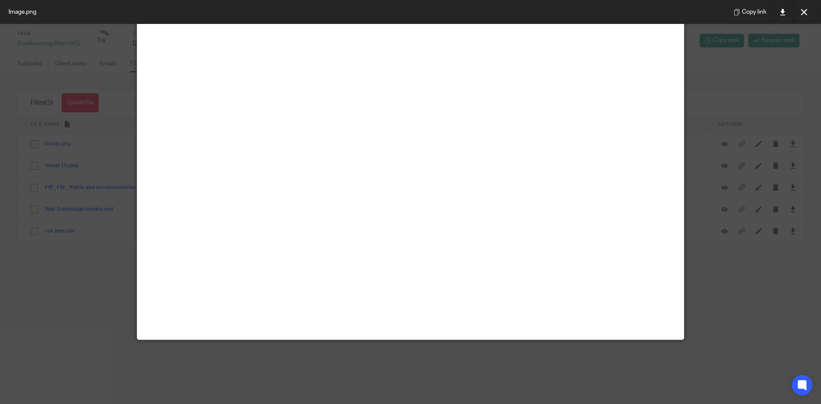
scroll to position [342, 0]
click at [804, 4] on button at bounding box center [803, 11] width 17 height 17
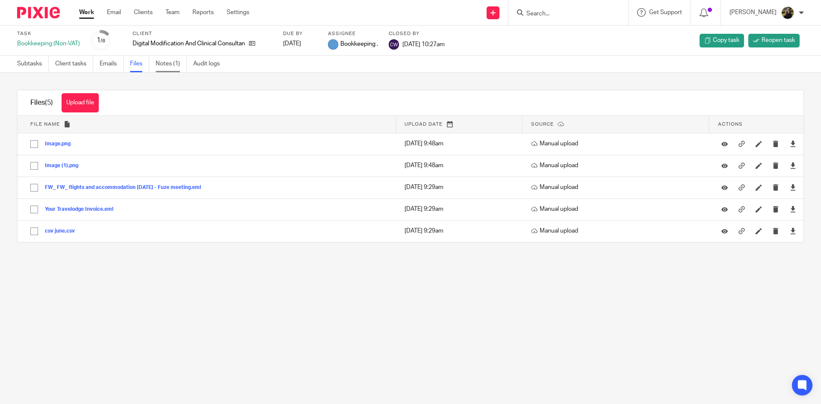
click at [162, 63] on link "Notes (1)" at bounding box center [171, 64] width 31 height 17
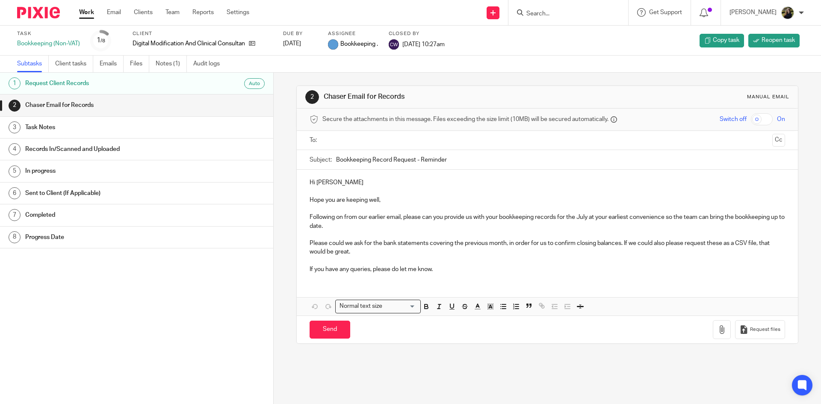
click at [143, 66] on link "Files" at bounding box center [139, 64] width 19 height 17
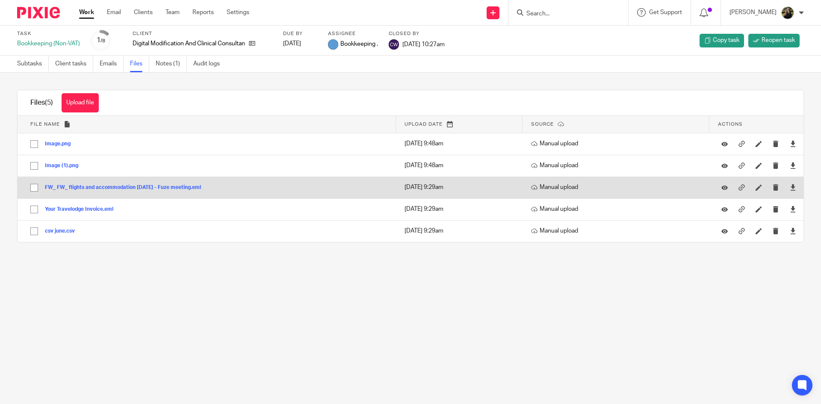
click at [91, 186] on button "FW_ FW_ flights and accommodation [DATE] - Fuze meeting.eml" at bounding box center [126, 188] width 162 height 6
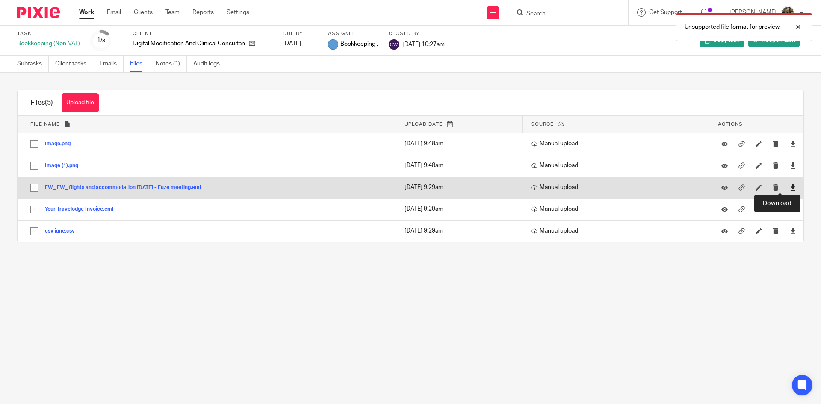
click at [790, 186] on icon at bounding box center [793, 187] width 6 height 6
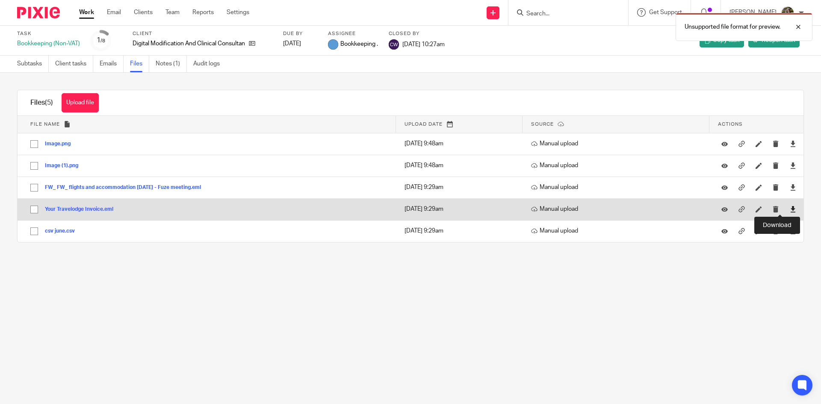
click at [790, 209] on icon at bounding box center [793, 209] width 6 height 6
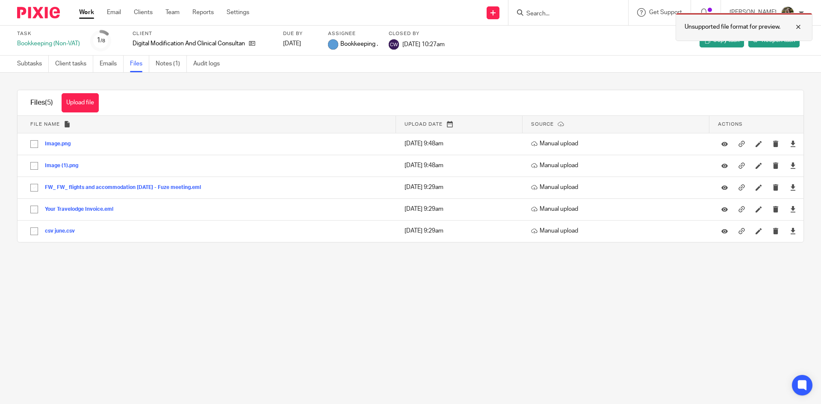
click at [797, 27] on div at bounding box center [791, 27] width 23 height 10
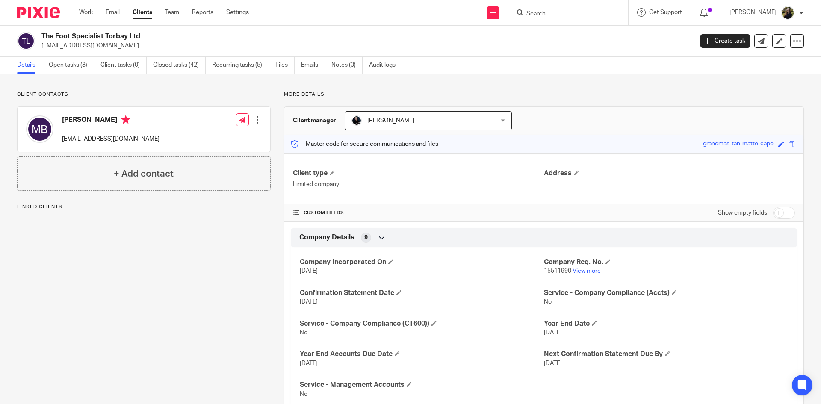
click at [47, 67] on ul "Details Open tasks (3) Client tasks (0) Closed tasks (42) Recurring tasks (5) F…" at bounding box center [212, 65] width 391 height 17
click at [70, 64] on link "Open tasks (3)" at bounding box center [71, 65] width 45 height 17
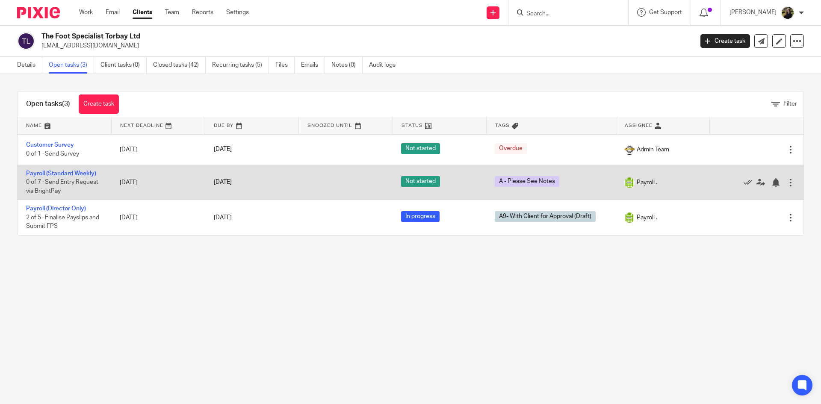
click at [75, 182] on span "0 of 7 · Send Entry Request via BrightPay" at bounding box center [62, 187] width 72 height 15
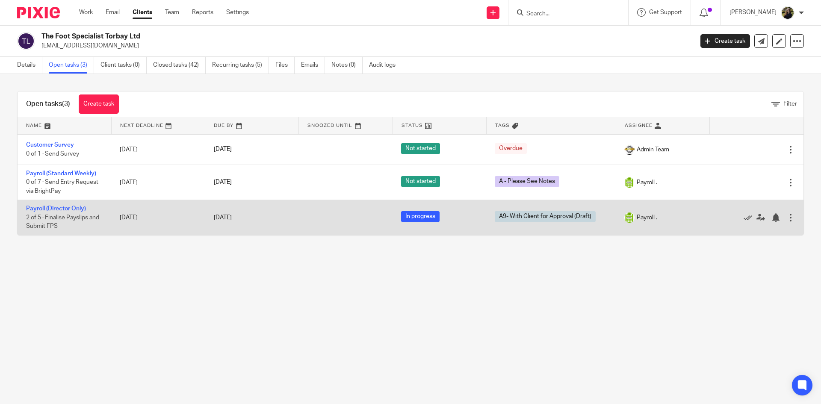
click at [57, 206] on link "Payroll (Director Only)" at bounding box center [56, 209] width 60 height 6
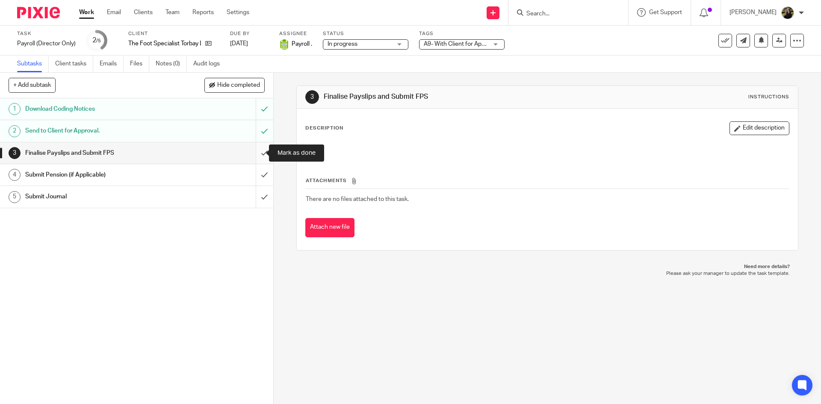
click at [257, 151] on input "submit" at bounding box center [136, 152] width 273 height 21
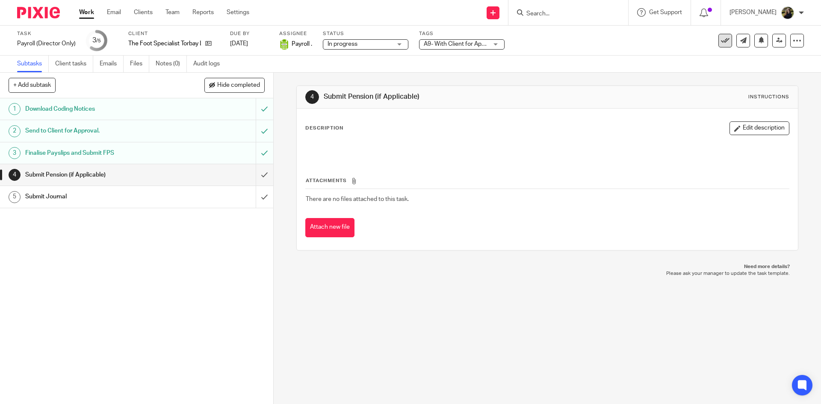
click at [721, 40] on icon at bounding box center [725, 40] width 9 height 9
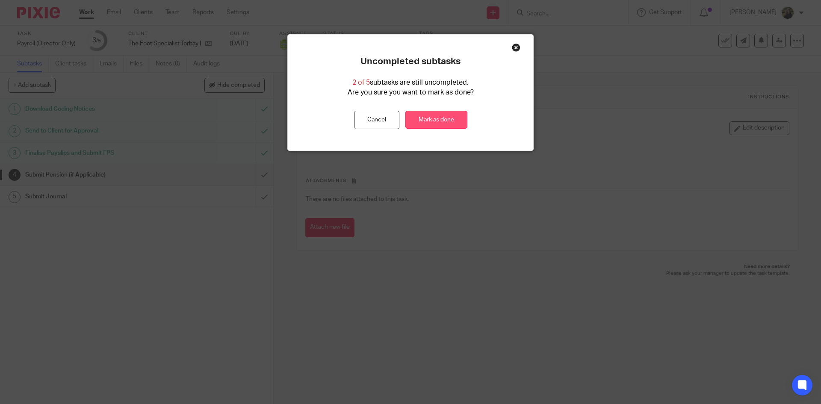
click at [425, 115] on link "Mark as done" at bounding box center [436, 120] width 62 height 18
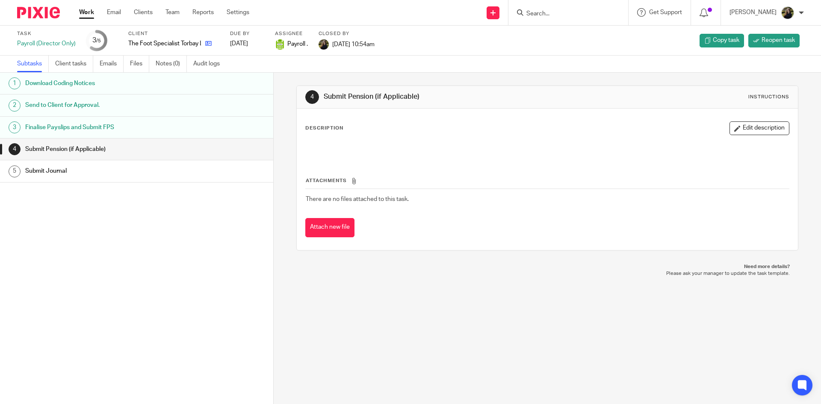
click at [207, 40] on link at bounding box center [206, 43] width 11 height 9
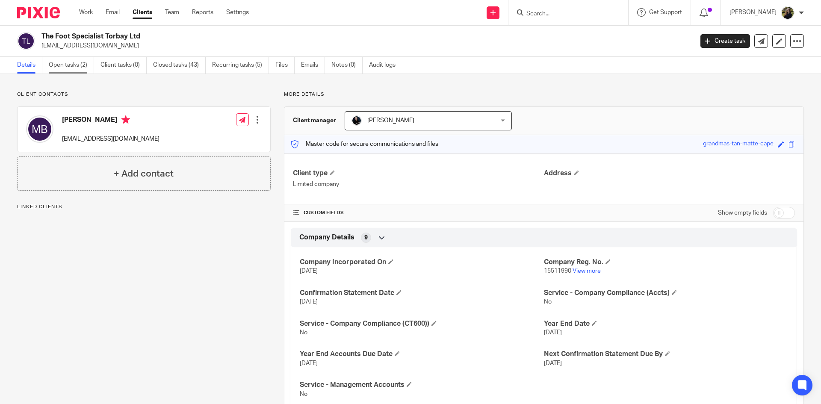
click at [81, 61] on link "Open tasks (2)" at bounding box center [71, 65] width 45 height 17
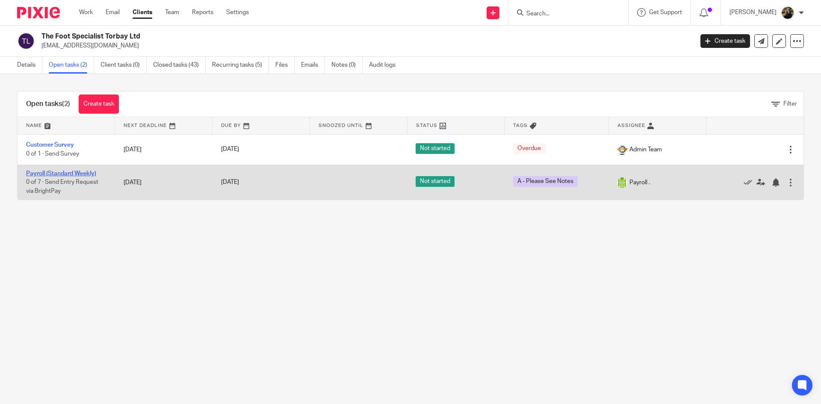
click at [60, 173] on link "Payroll (Standard Weekly)" at bounding box center [61, 174] width 70 height 6
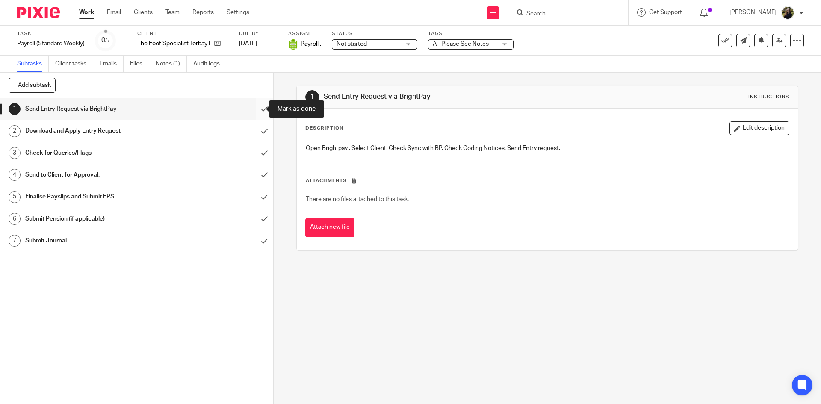
click at [256, 106] on input "submit" at bounding box center [136, 108] width 273 height 21
click at [256, 129] on input "submit" at bounding box center [136, 130] width 273 height 21
click at [255, 144] on input "submit" at bounding box center [136, 152] width 273 height 21
click at [254, 171] on input "submit" at bounding box center [136, 174] width 273 height 21
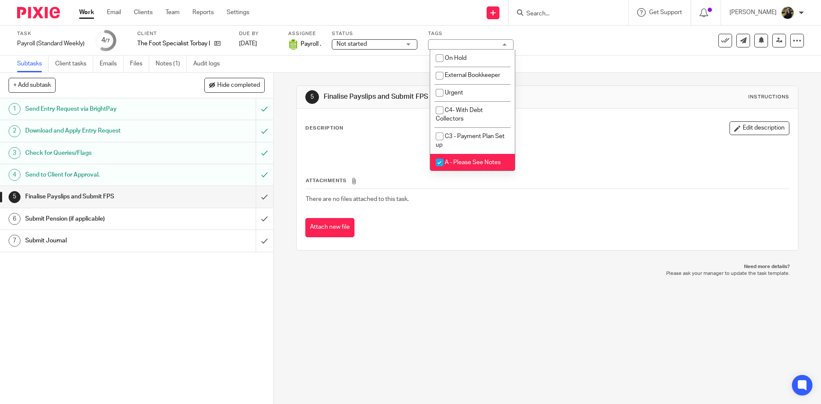
click at [482, 154] on li "A - Please See Notes" at bounding box center [472, 163] width 85 height 18
checkbox input "false"
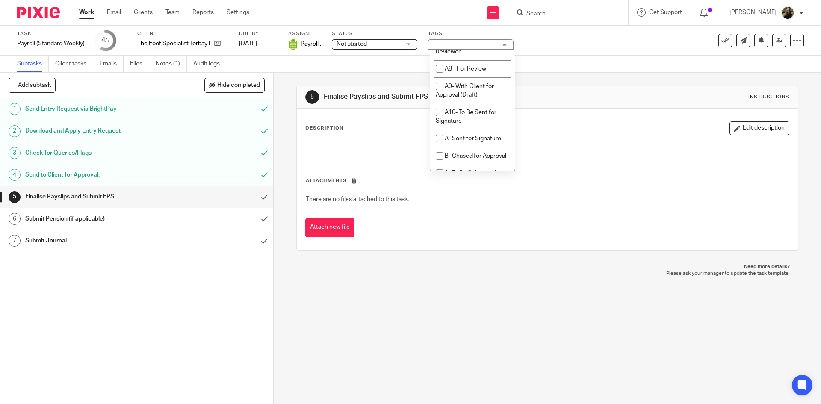
scroll to position [470, 0]
click at [486, 61] on span "A9- With Client for Approval (Draft)" at bounding box center [465, 53] width 58 height 15
checkbox input "true"
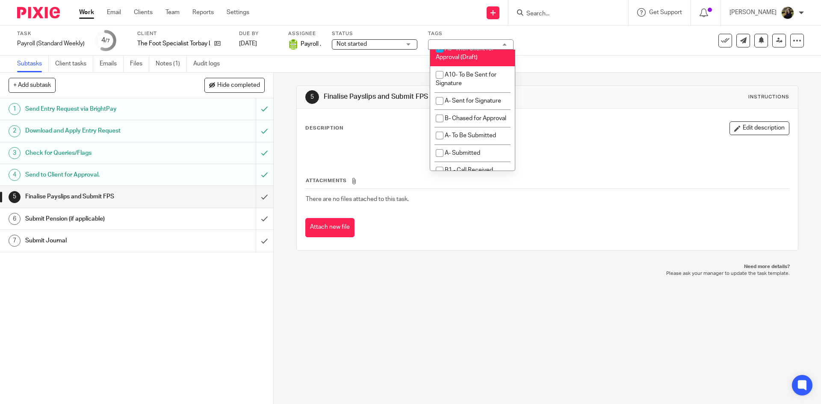
click at [364, 44] on span "Not started" at bounding box center [351, 44] width 30 height 6
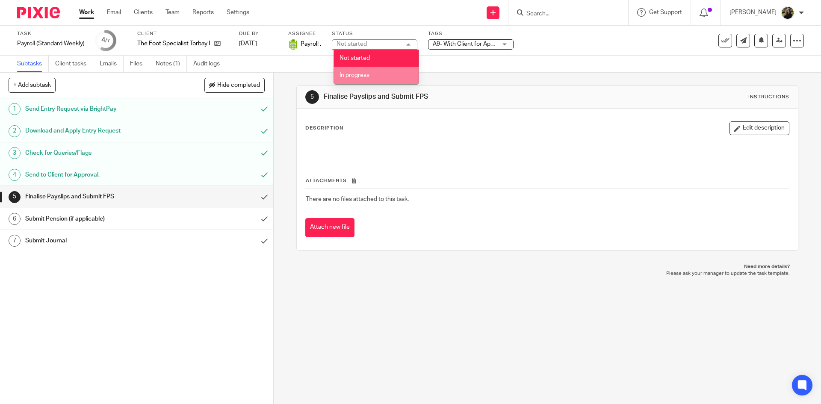
click at [360, 75] on span "In progress" at bounding box center [354, 75] width 30 height 6
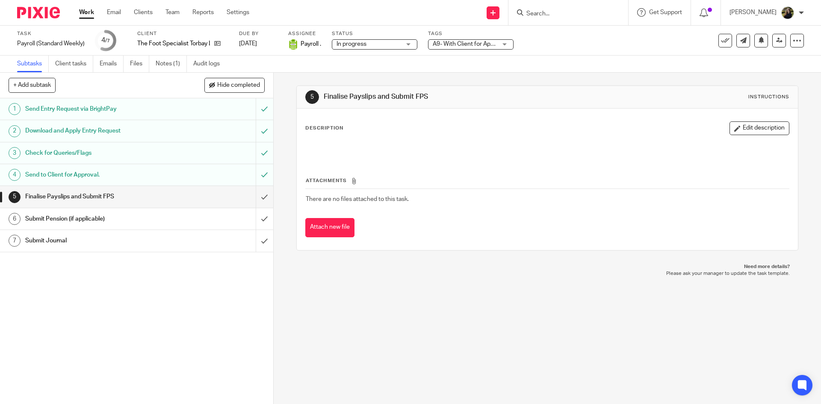
click at [498, 76] on div "5 Finalise Payslips and Submit FPS Instructions Description Edit description At…" at bounding box center [546, 168] width 501 height 191
click at [33, 9] on img at bounding box center [38, 13] width 43 height 12
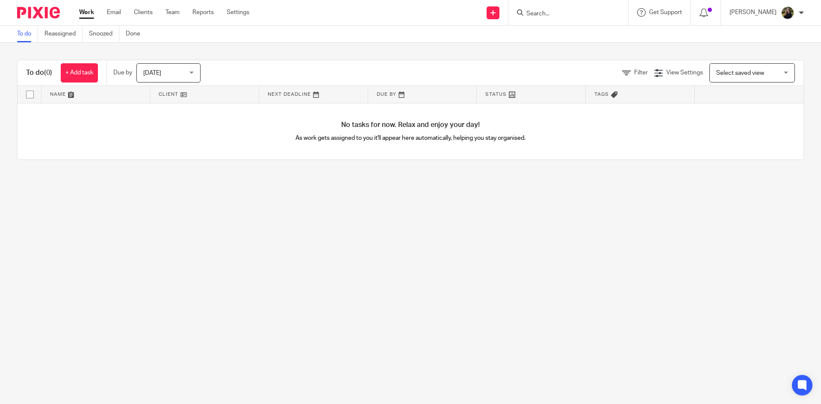
click at [174, 79] on span "[DATE]" at bounding box center [165, 73] width 45 height 18
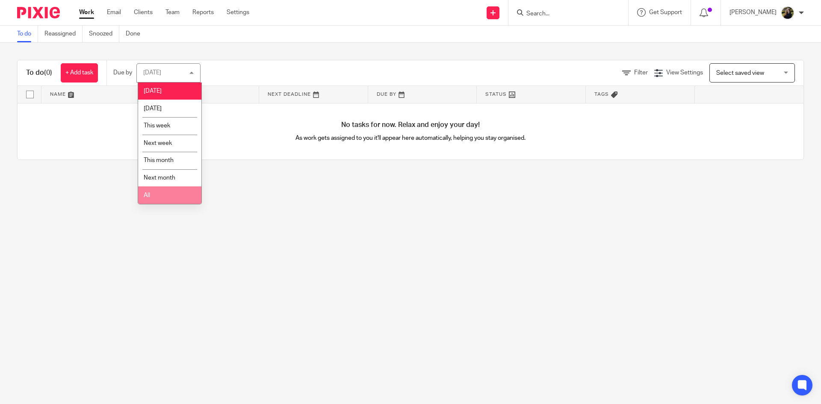
click at [182, 197] on li "All" at bounding box center [169, 195] width 63 height 18
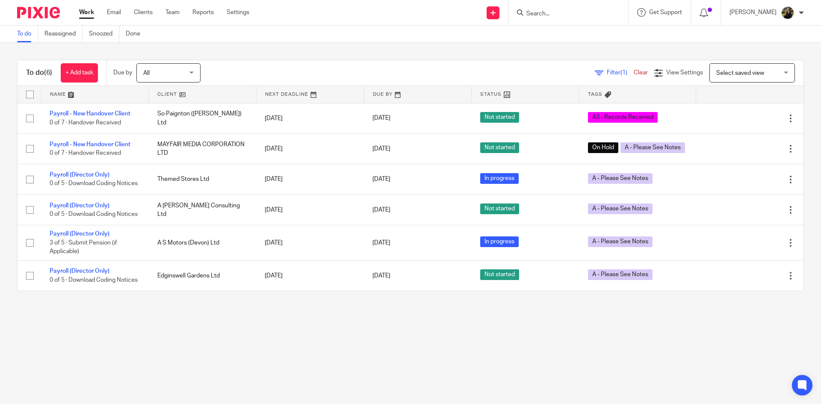
click at [749, 71] on span "Select saved view" at bounding box center [740, 73] width 48 height 6
click at [663, 43] on div "To do (6) + Add task Due by All All Today Tomorrow This week Next week This mon…" at bounding box center [410, 175] width 821 height 265
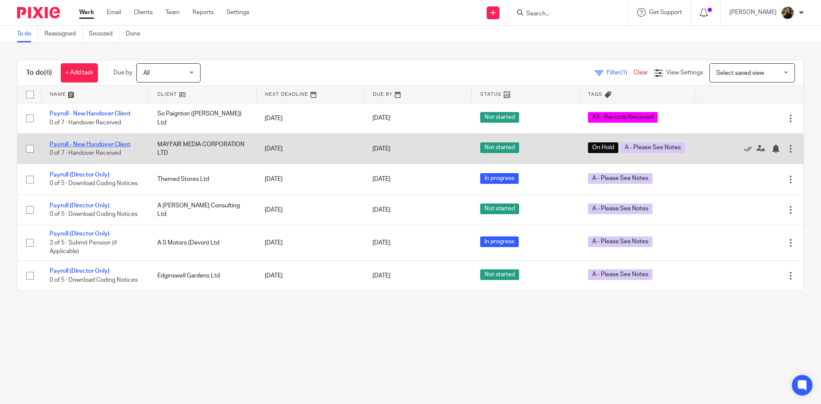
click at [101, 147] on link "Payroll - New Handover Client" at bounding box center [90, 144] width 81 height 6
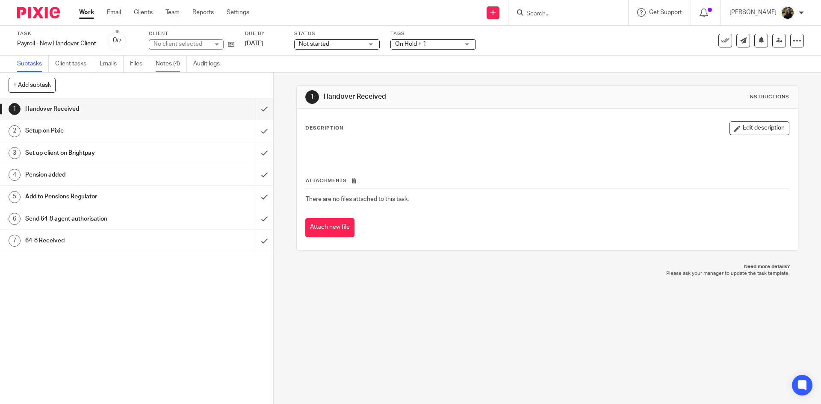
click at [171, 68] on link "Notes (4)" at bounding box center [171, 64] width 31 height 17
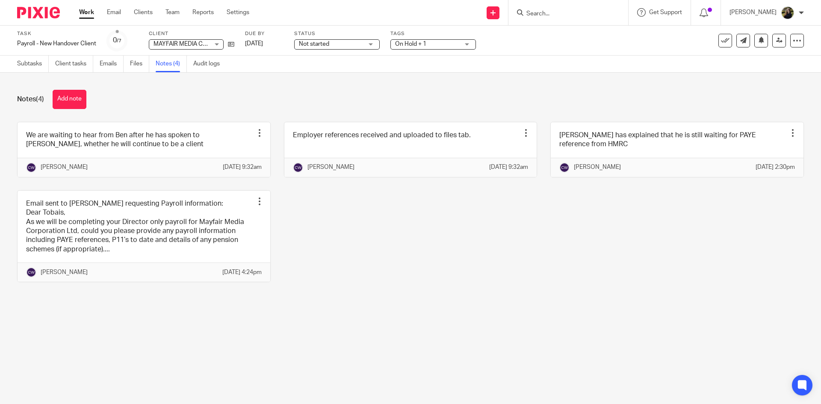
click at [412, 45] on span "On Hold + 1" at bounding box center [410, 44] width 31 height 6
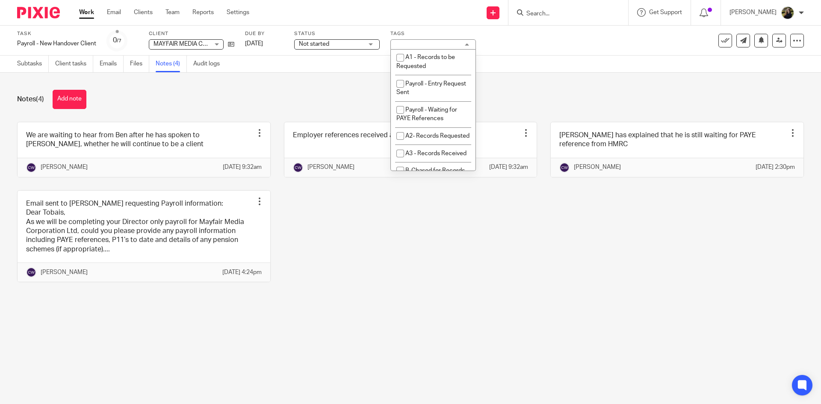
scroll to position [299, 0]
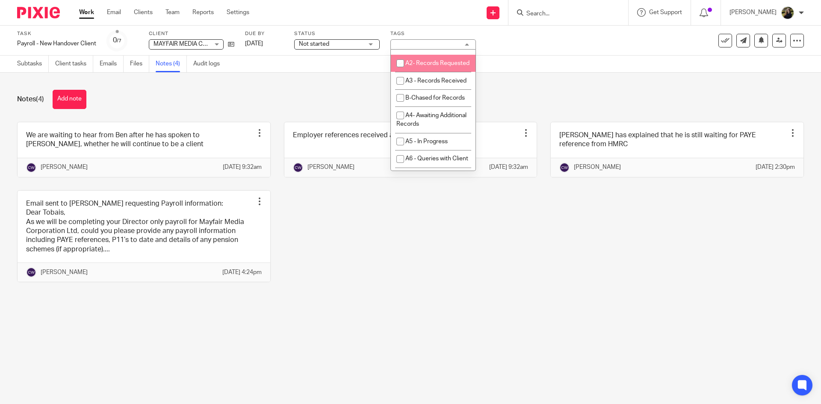
click at [612, 80] on div "Notes (4) Add note We are waiting to hear from Ben after he has spoken to Tobia…" at bounding box center [410, 192] width 821 height 239
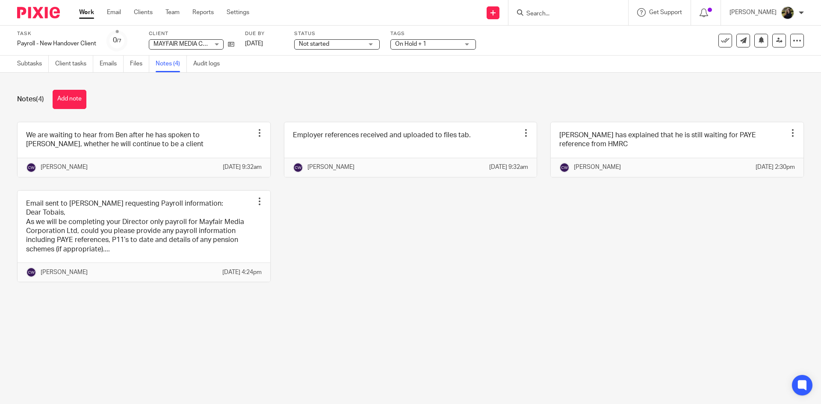
click at [12, 6] on div at bounding box center [35, 12] width 71 height 25
drag, startPoint x: 90, startPoint y: 23, endPoint x: 73, endPoint y: 19, distance: 17.9
click at [90, 23] on div "Work Email Clients Team Reports Settings Work Email Clients Team Reports Settin…" at bounding box center [167, 12] width 192 height 25
click at [54, 15] on img at bounding box center [38, 13] width 43 height 12
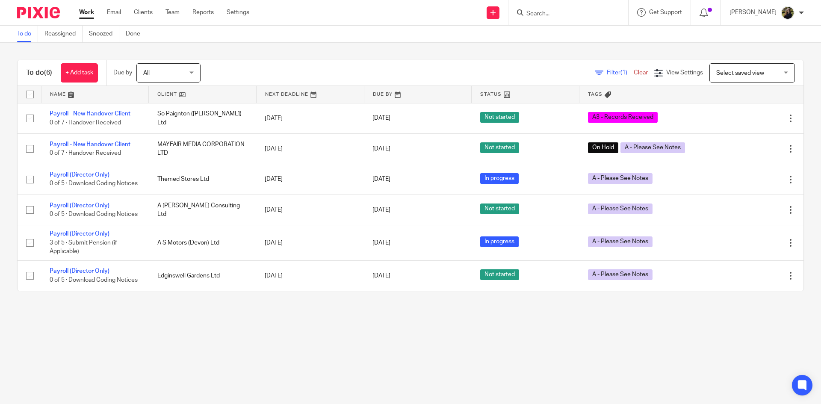
click at [564, 14] on input "Search" at bounding box center [563, 14] width 77 height 8
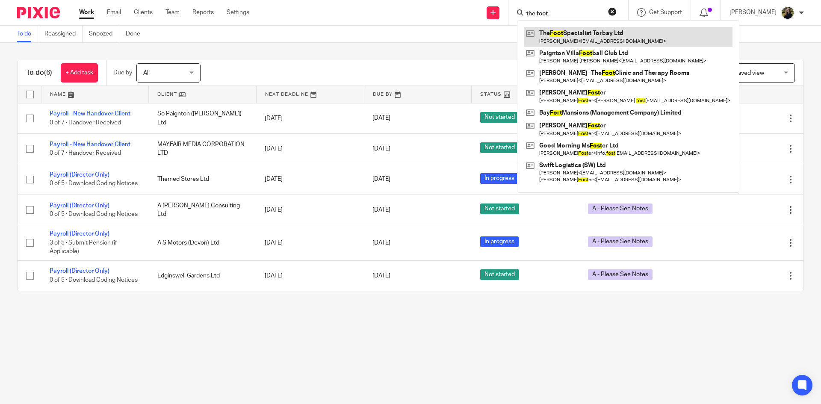
type input "the foot"
click at [616, 35] on link at bounding box center [628, 37] width 209 height 20
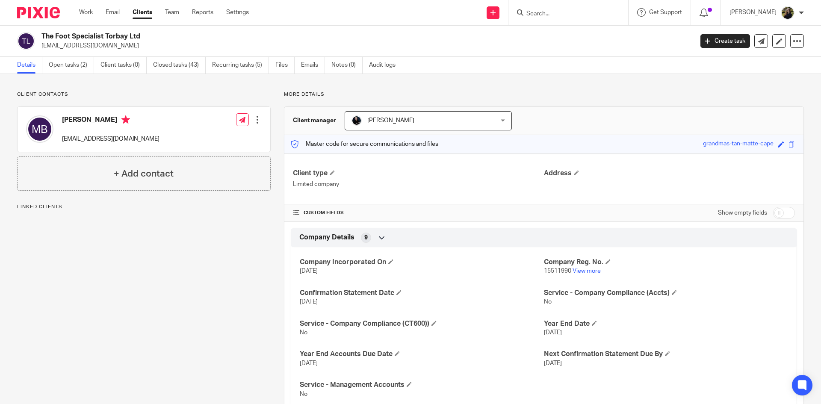
click at [41, 60] on link "Details" at bounding box center [29, 65] width 25 height 17
click at [60, 62] on link "Open tasks (2)" at bounding box center [71, 65] width 45 height 17
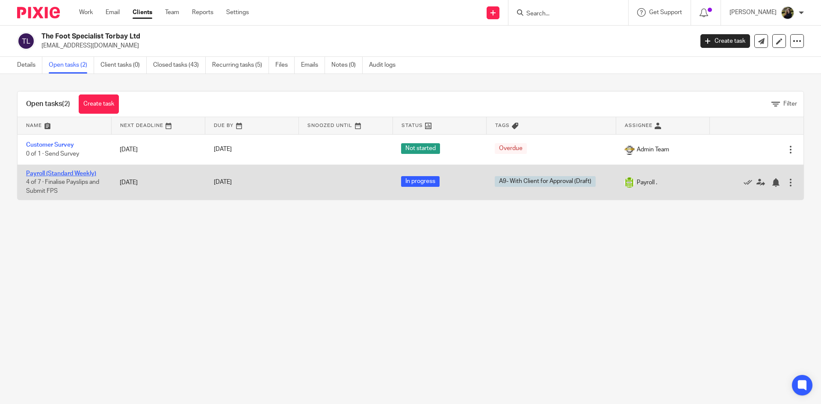
click at [76, 175] on link "Payroll (Standard Weekly)" at bounding box center [61, 174] width 70 height 6
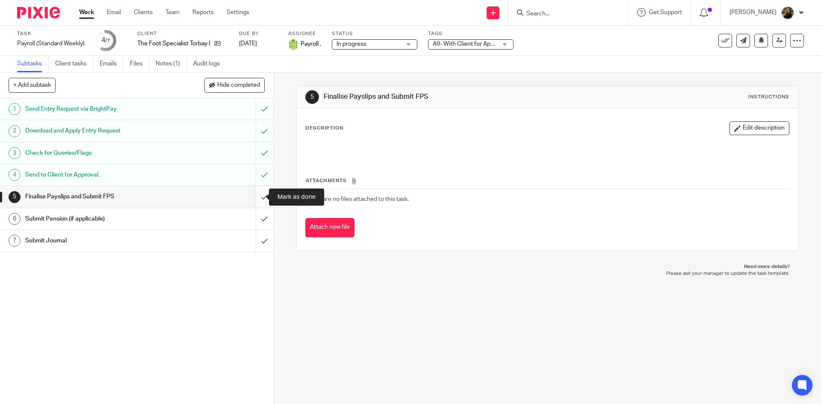
click at [262, 193] on input "submit" at bounding box center [136, 196] width 273 height 21
click at [262, 211] on input "submit" at bounding box center [136, 218] width 273 height 21
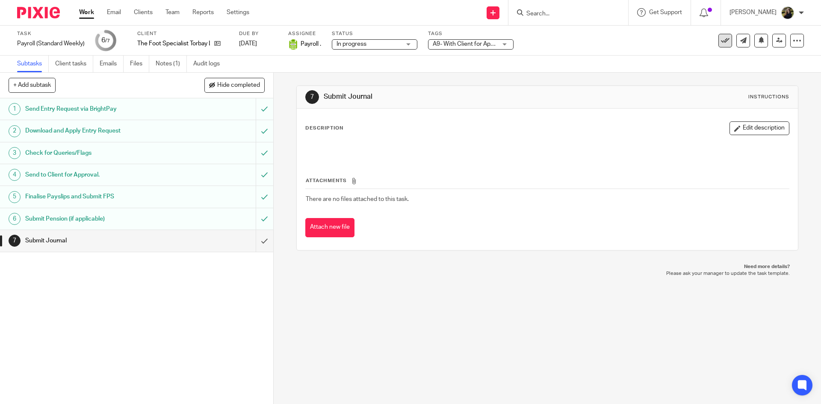
click at [721, 42] on icon at bounding box center [725, 40] width 9 height 9
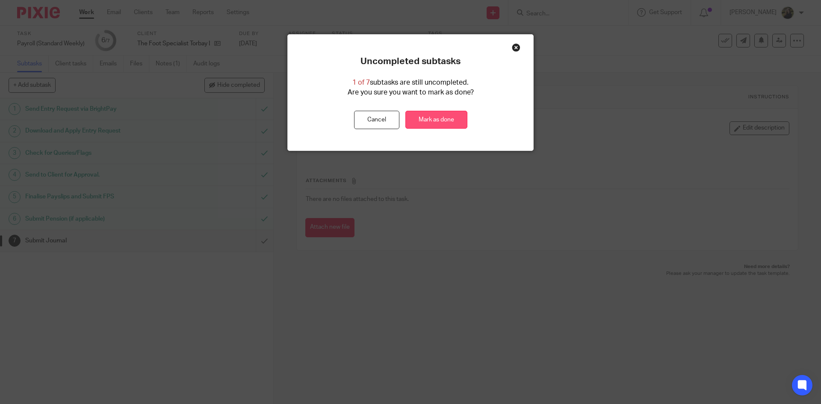
click at [459, 122] on link "Mark as done" at bounding box center [436, 120] width 62 height 18
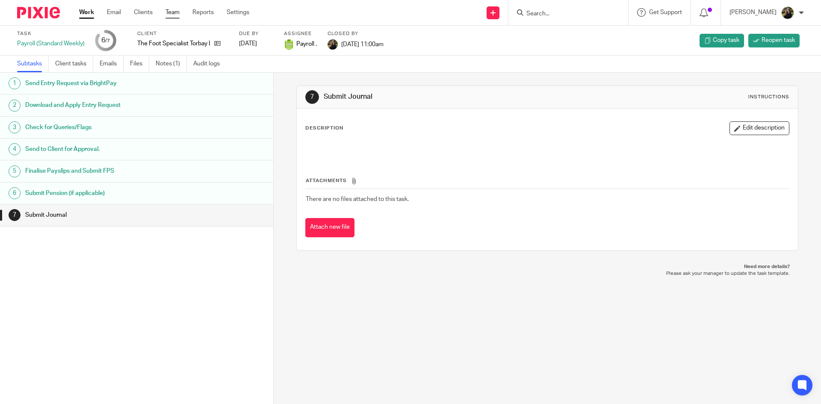
click at [175, 10] on link "Team" at bounding box center [172, 12] width 14 height 9
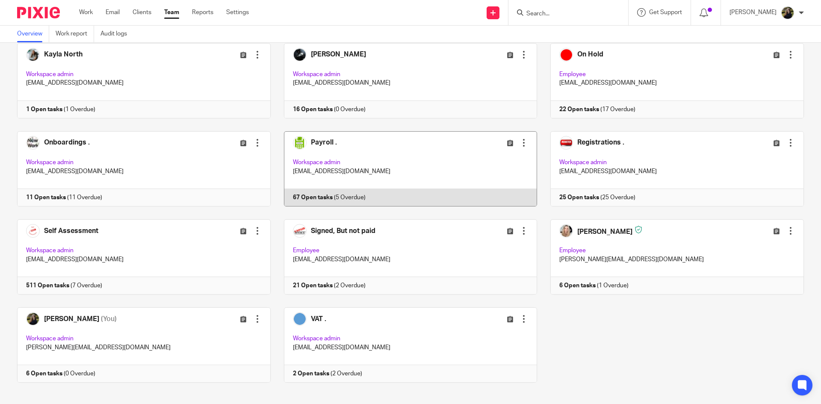
scroll to position [410, 0]
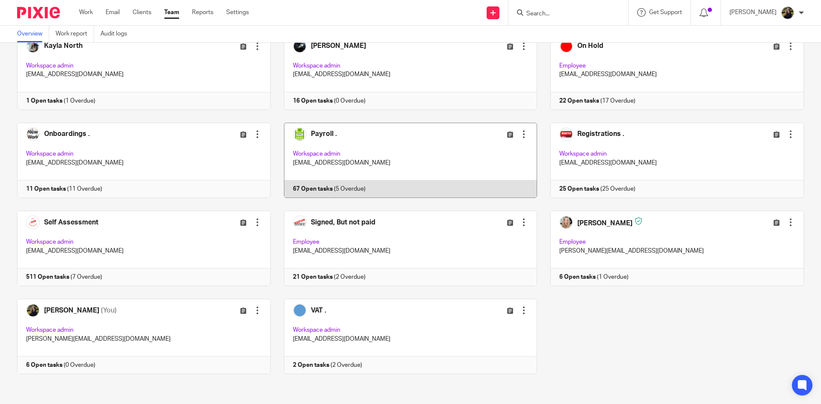
click at [361, 135] on link at bounding box center [404, 160] width 267 height 75
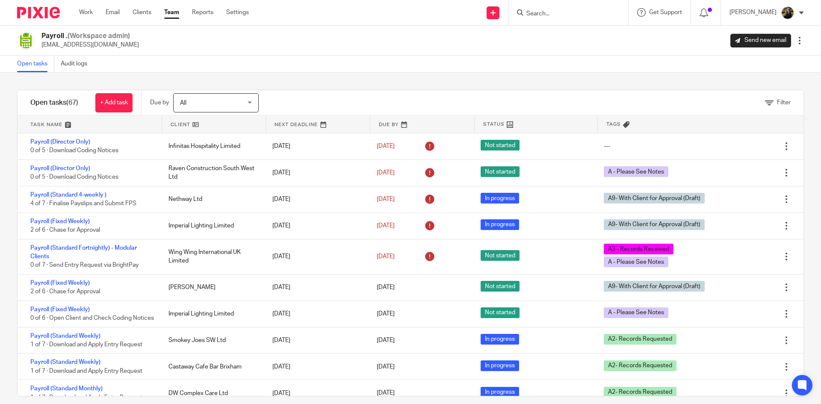
click at [564, 16] on input "Search" at bounding box center [563, 14] width 77 height 8
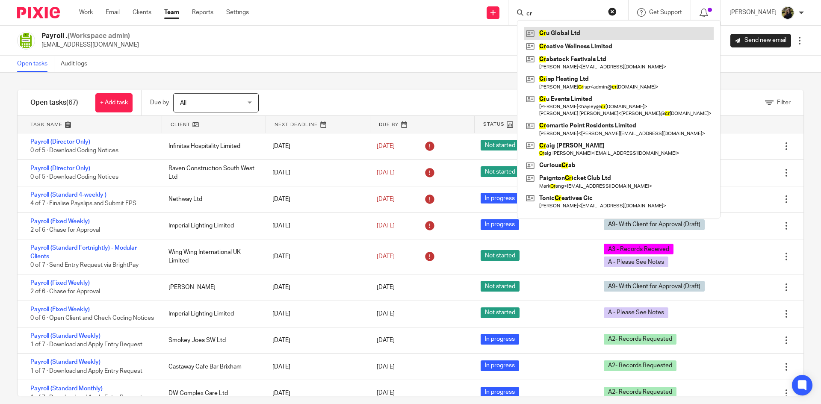
type input "cr"
click at [545, 30] on link at bounding box center [619, 33] width 190 height 13
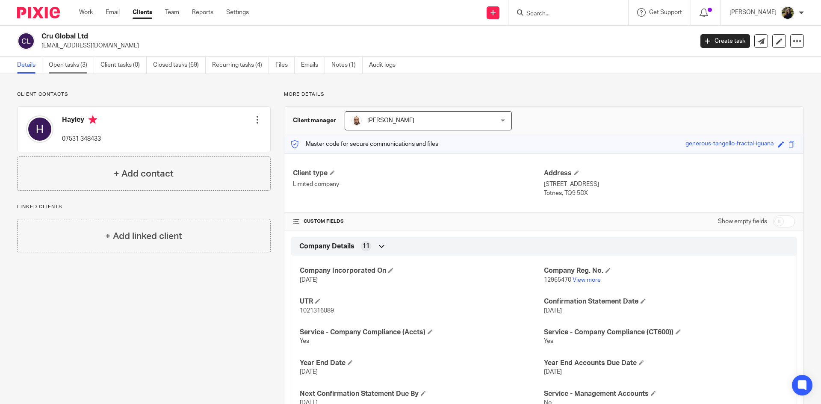
click at [72, 57] on link "Open tasks (3)" at bounding box center [71, 65] width 45 height 17
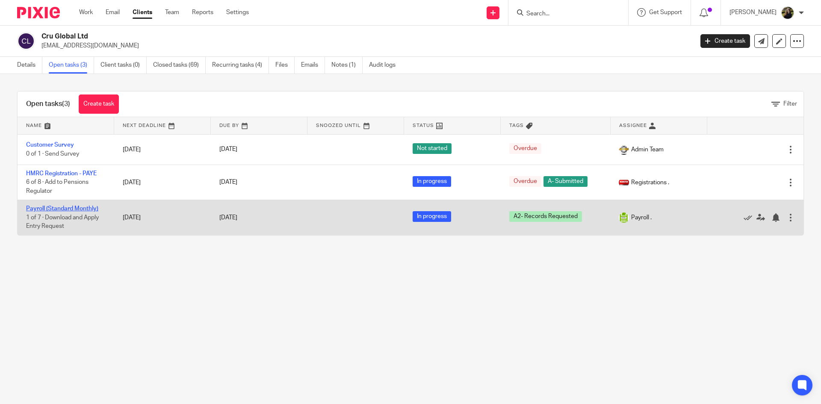
click at [56, 208] on link "Payroll (Standard Monthly)" at bounding box center [62, 209] width 72 height 6
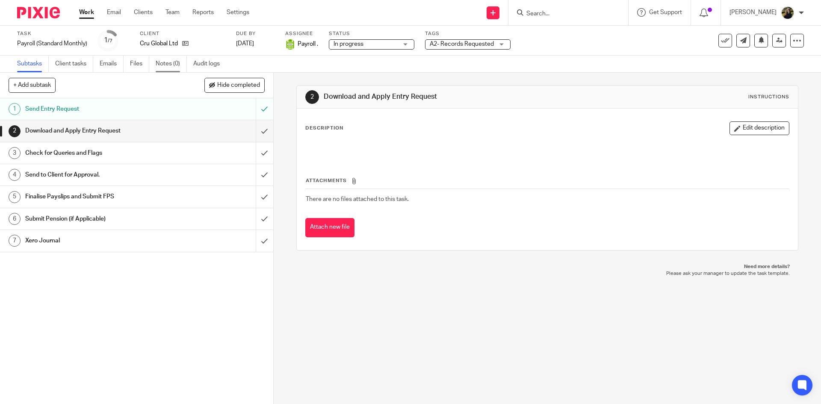
click at [165, 64] on link "Notes (0)" at bounding box center [171, 64] width 31 height 17
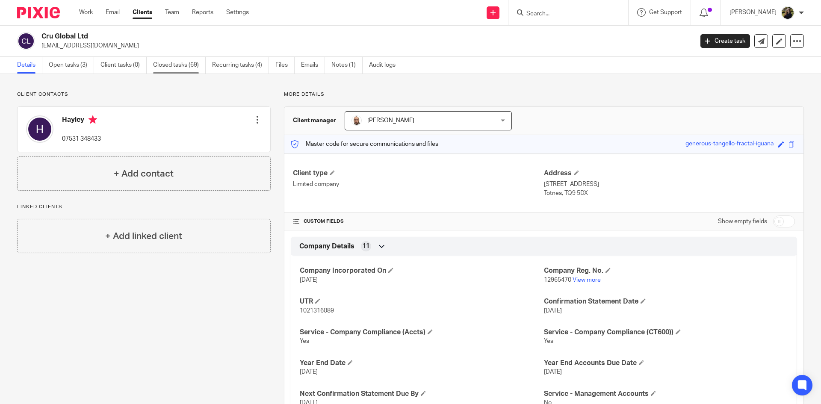
click at [186, 65] on link "Closed tasks (69)" at bounding box center [179, 65] width 53 height 17
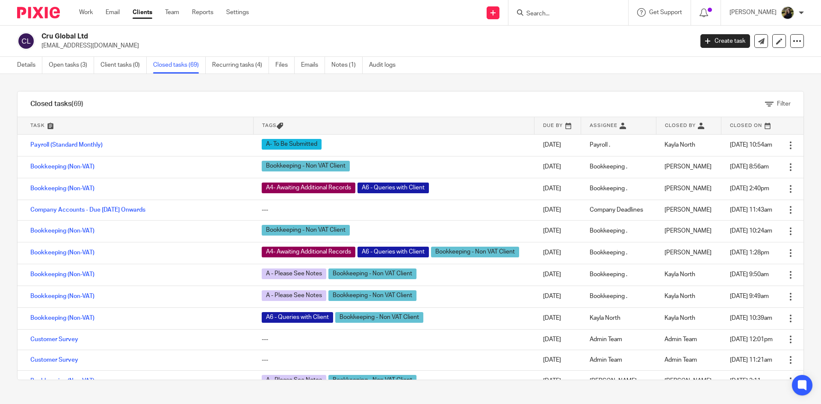
click at [544, 12] on input "Search" at bounding box center [563, 14] width 77 height 8
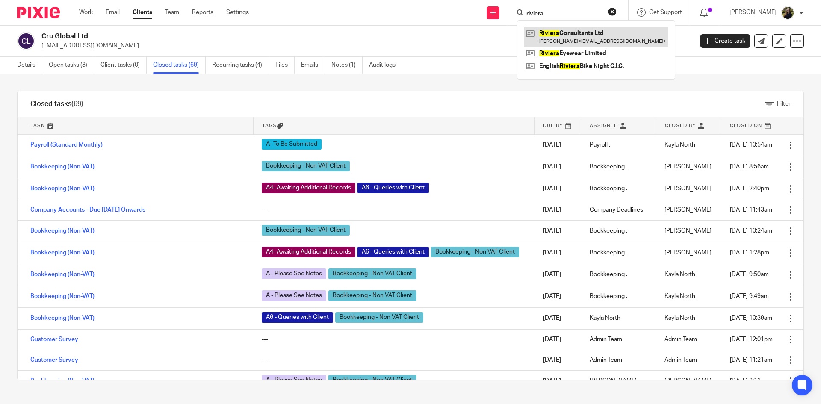
type input "riviera"
click at [591, 44] on link at bounding box center [596, 37] width 144 height 20
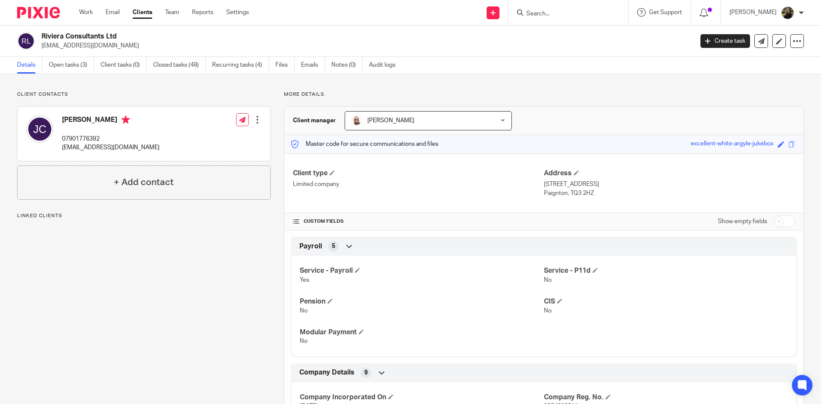
click at [71, 56] on div "Riviera Consultants Ltd [EMAIL_ADDRESS][DOMAIN_NAME] Create task Update from Co…" at bounding box center [410, 41] width 821 height 31
click at [68, 68] on link "Open tasks (3)" at bounding box center [71, 65] width 45 height 17
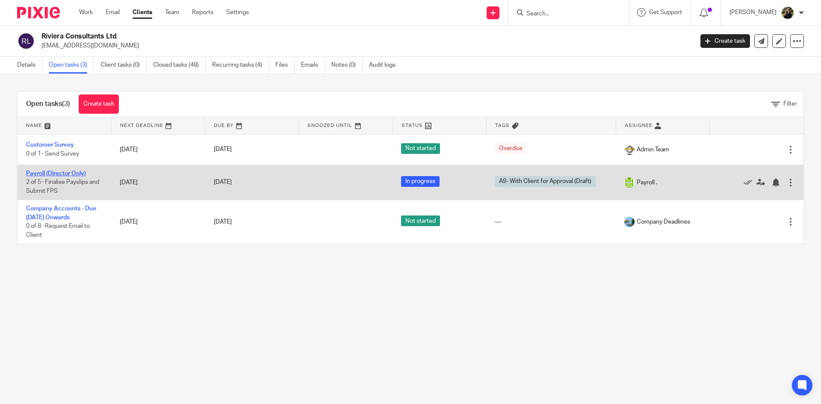
click at [60, 175] on link "Payroll (Director Only)" at bounding box center [56, 174] width 60 height 6
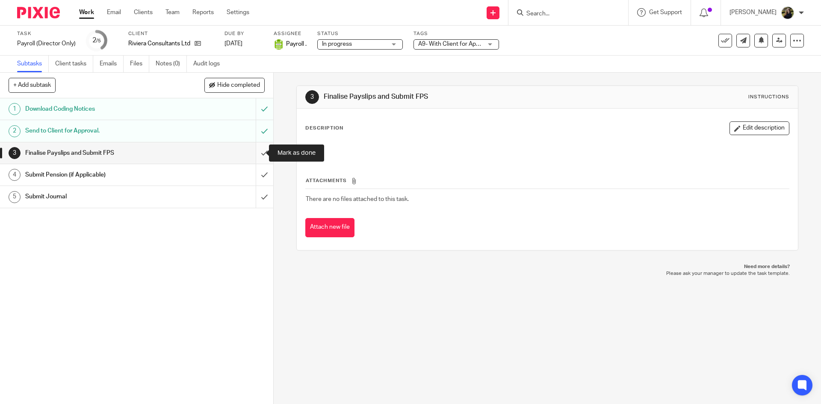
click at [258, 144] on input "submit" at bounding box center [136, 152] width 273 height 21
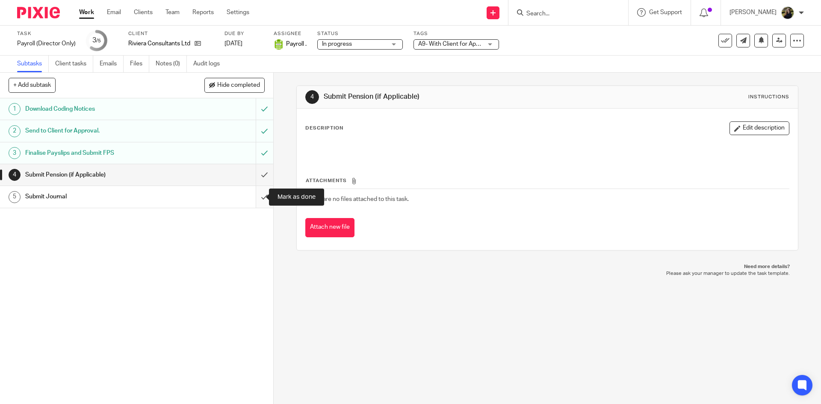
click at [256, 195] on input "submit" at bounding box center [136, 196] width 273 height 21
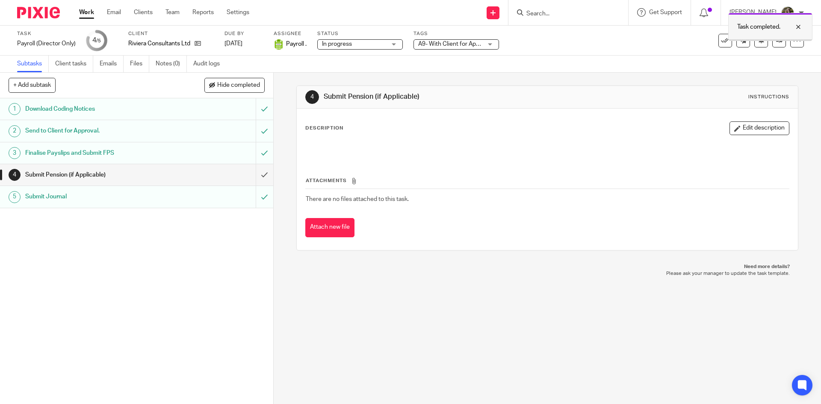
click at [800, 27] on div at bounding box center [791, 27] width 23 height 10
click at [711, 42] on div "See template in use Advanced task editor Copy task Change schedule Delete" at bounding box center [737, 41] width 131 height 14
click at [721, 41] on icon at bounding box center [725, 40] width 9 height 9
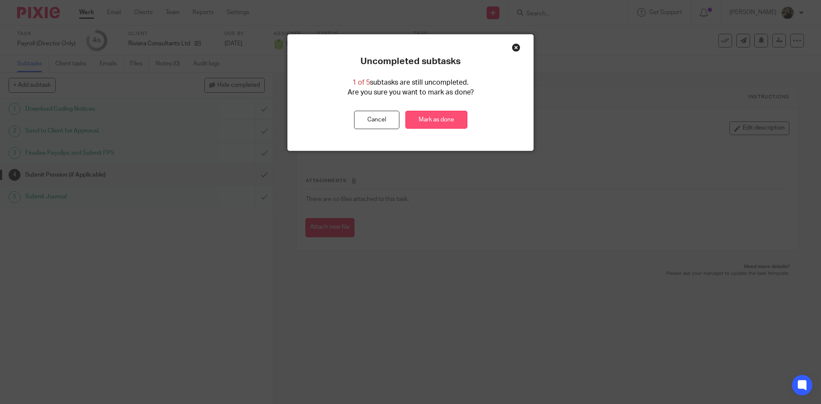
click at [421, 125] on link "Mark as done" at bounding box center [436, 120] width 62 height 18
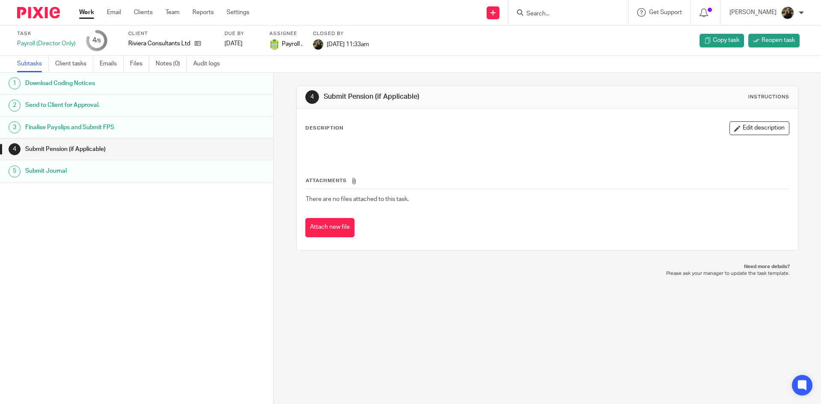
click at [557, 5] on div at bounding box center [568, 12] width 120 height 25
click at [559, 10] on input "Search" at bounding box center [563, 14] width 77 height 8
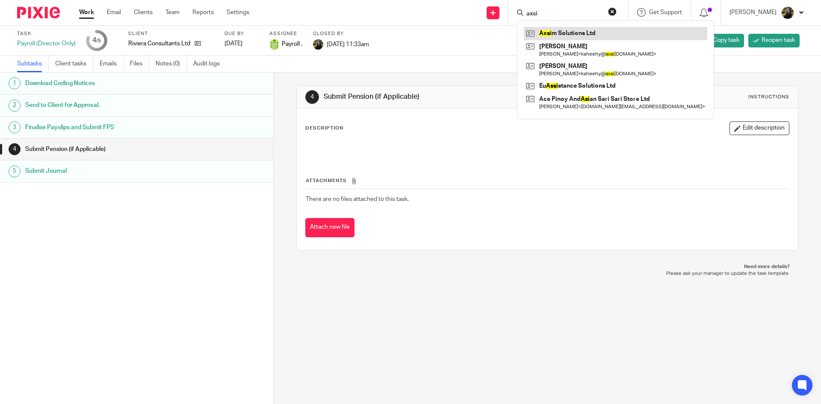
type input "axsi"
click at [581, 33] on link at bounding box center [615, 33] width 183 height 13
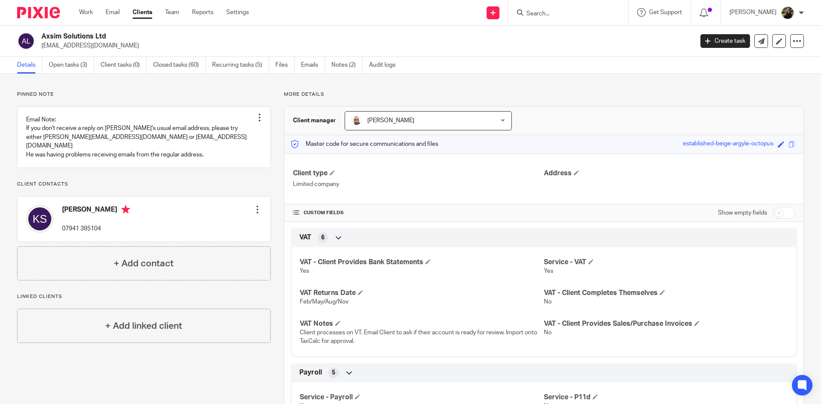
click at [547, 3] on div at bounding box center [568, 12] width 120 height 25
click at [551, 14] on input "Search" at bounding box center [563, 14] width 77 height 8
click at [586, 13] on input "axsim" at bounding box center [563, 14] width 77 height 8
type input "axsim"
click at [616, 17] on form "axsim" at bounding box center [570, 12] width 91 height 11
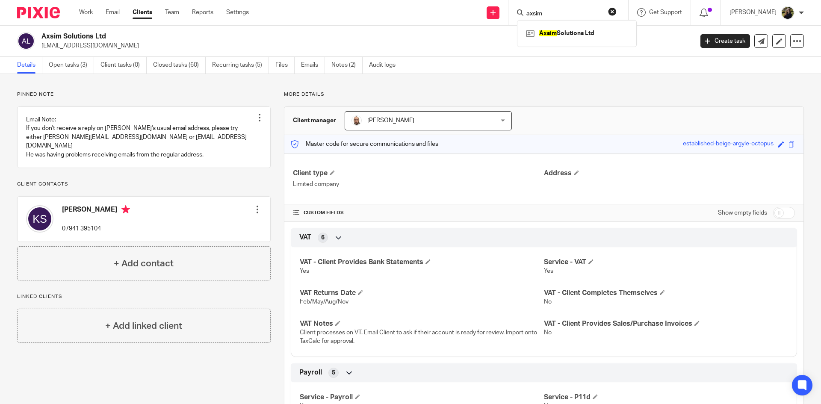
click at [626, 11] on div "axsim Axsim Solutions Ltd" at bounding box center [568, 12] width 120 height 25
click at [609, 8] on form "axsim" at bounding box center [570, 12] width 91 height 11
click at [620, 6] on div "axsim Axsim Solutions Ltd" at bounding box center [568, 12] width 120 height 25
click at [582, 29] on link at bounding box center [577, 33] width 106 height 13
click at [575, 41] on p "ksheehy@axsimsolutions.com" at bounding box center [364, 45] width 646 height 9
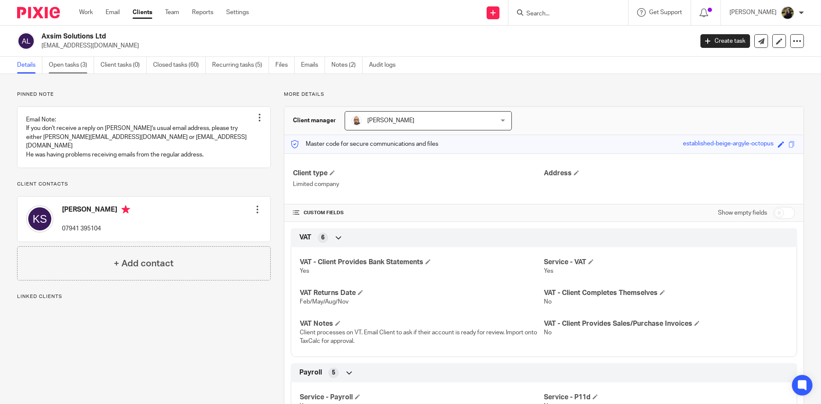
click at [55, 70] on link "Open tasks (3)" at bounding box center [71, 65] width 45 height 17
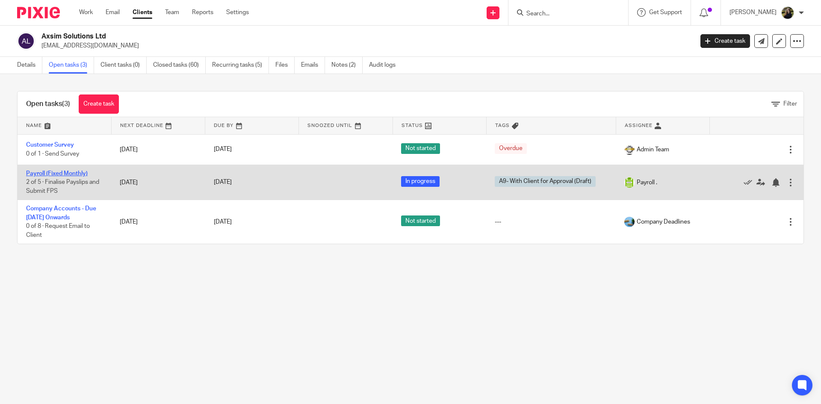
click at [71, 171] on link "Payroll (Fixed Monthly)" at bounding box center [57, 174] width 62 height 6
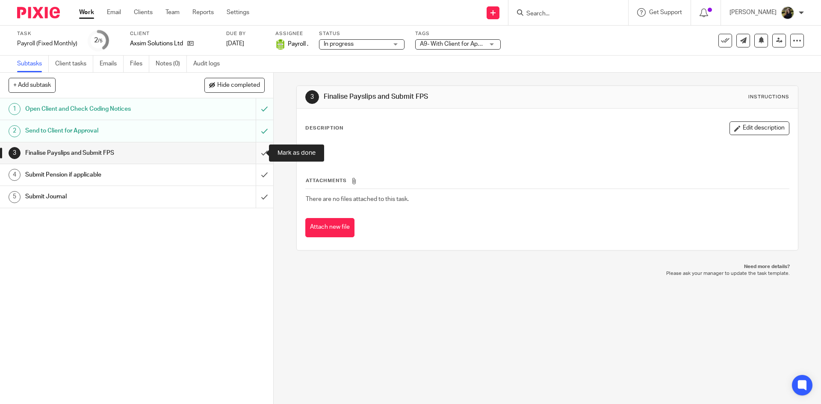
click at [249, 147] on input "submit" at bounding box center [136, 152] width 273 height 21
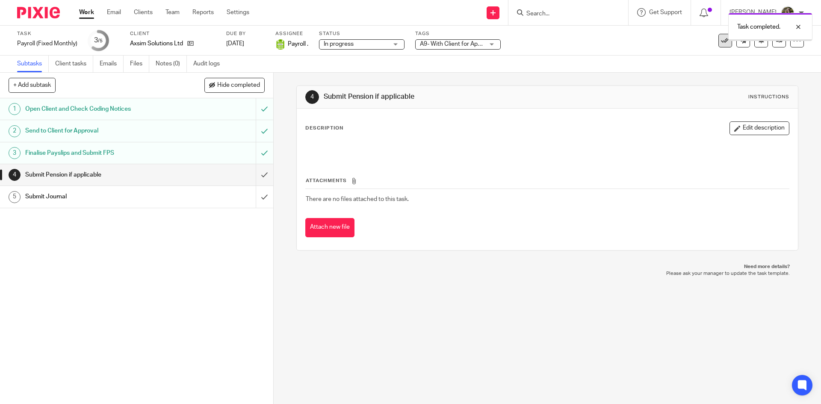
drag, startPoint x: 802, startPoint y: 27, endPoint x: 712, endPoint y: 47, distance: 92.0
click at [797, 28] on div at bounding box center [791, 27] width 23 height 10
click at [721, 44] on icon at bounding box center [725, 40] width 9 height 9
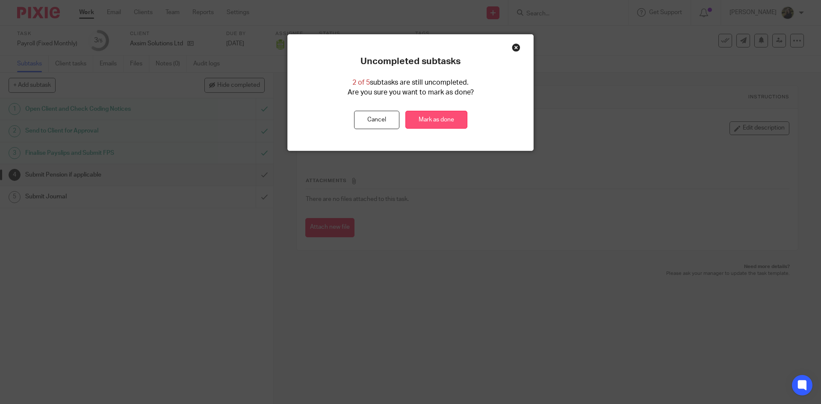
click at [412, 121] on link "Mark as done" at bounding box center [436, 120] width 62 height 18
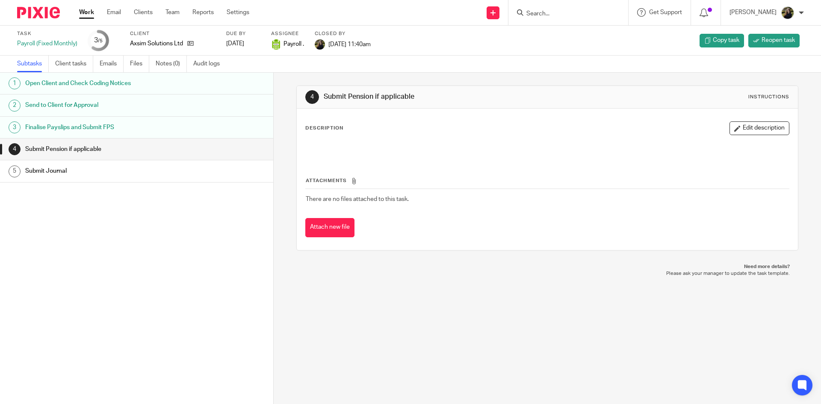
click at [551, 6] on div at bounding box center [568, 12] width 120 height 25
click at [555, 12] on input "Search" at bounding box center [563, 14] width 77 height 8
type input "david goad"
click at [587, 25] on div "David Goad David Goad < goadd@outlook.com >" at bounding box center [616, 36] width 198 height 33
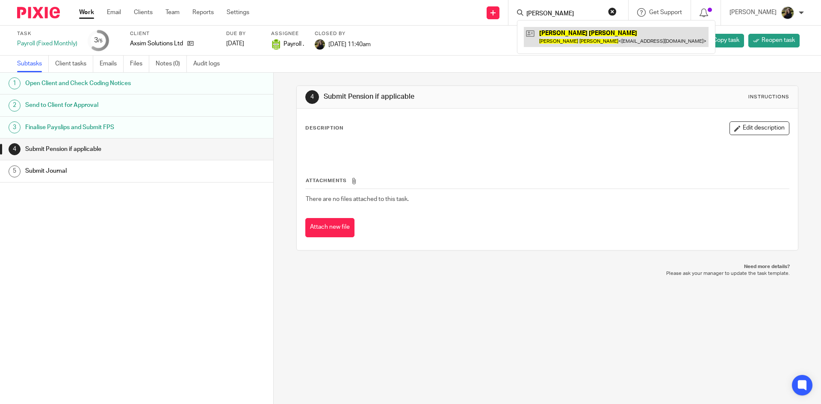
click at [584, 27] on link at bounding box center [616, 37] width 185 height 20
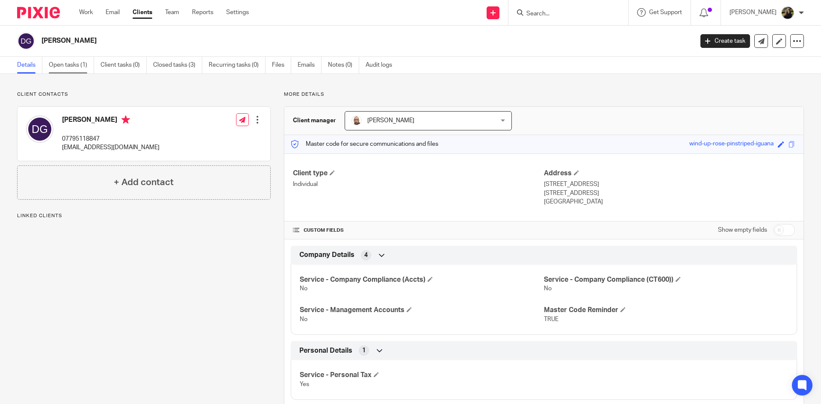
click at [60, 71] on link "Open tasks (1)" at bounding box center [71, 65] width 45 height 17
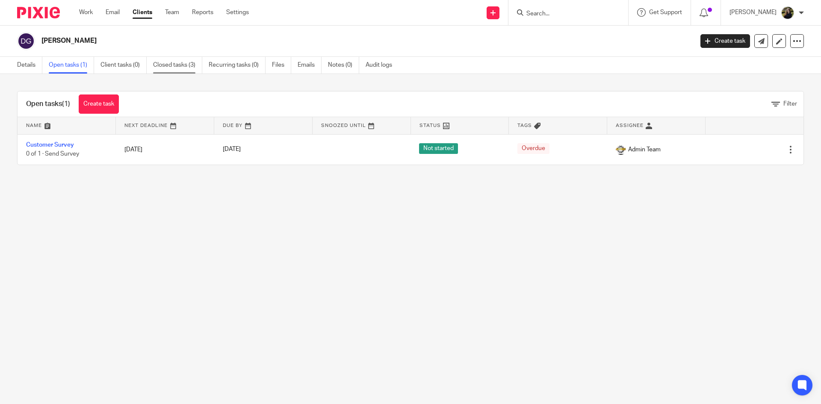
click at [178, 63] on link "Closed tasks (3)" at bounding box center [177, 65] width 49 height 17
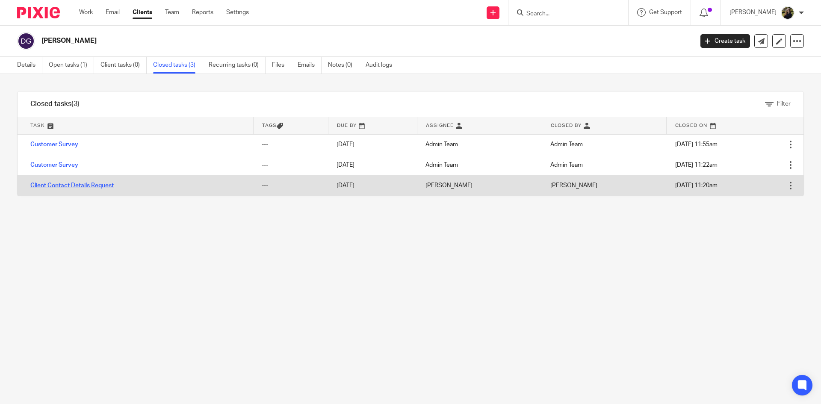
click at [48, 183] on link "Client Contact Details Request" at bounding box center [71, 186] width 83 height 6
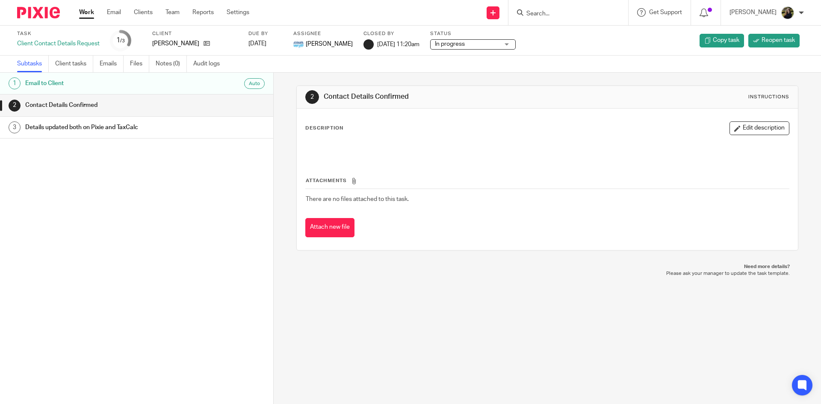
click at [549, 14] on input "Search" at bounding box center [563, 14] width 77 height 8
drag, startPoint x: 548, startPoint y: 13, endPoint x: 519, endPoint y: 11, distance: 29.1
click at [519, 11] on div "[PERSON_NAME] [PERSON_NAME] [PERSON_NAME] < [EMAIL_ADDRESS][DOMAIN_NAME] >" at bounding box center [568, 12] width 120 height 25
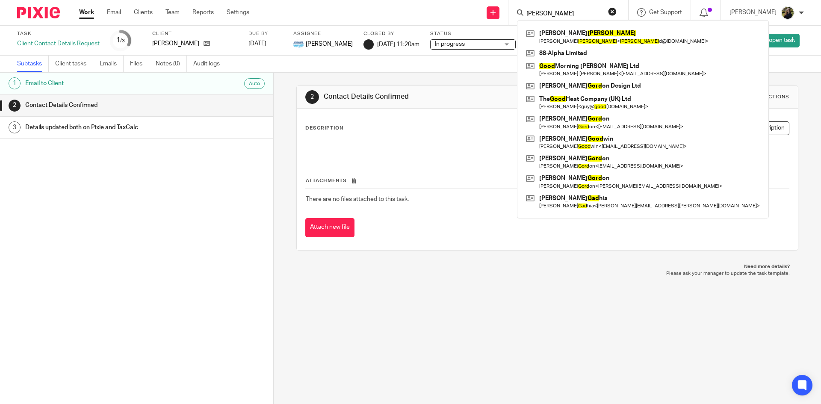
type input "[PERSON_NAME]"
click at [616, 8] on button "reset" at bounding box center [612, 11] width 9 height 9
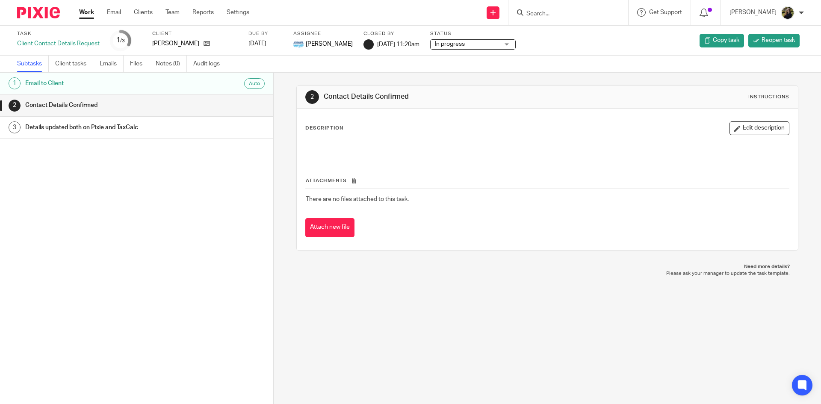
click at [576, 6] on div at bounding box center [568, 12] width 120 height 25
click at [569, 10] on input "Search" at bounding box center [563, 14] width 77 height 8
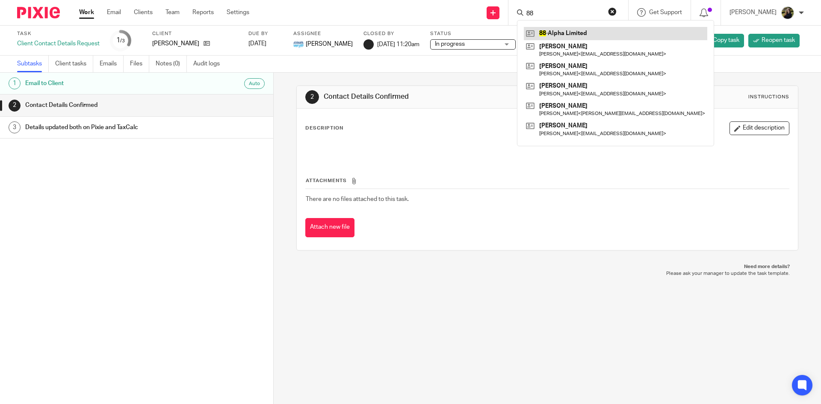
type input "88"
click at [579, 27] on link at bounding box center [615, 33] width 183 height 13
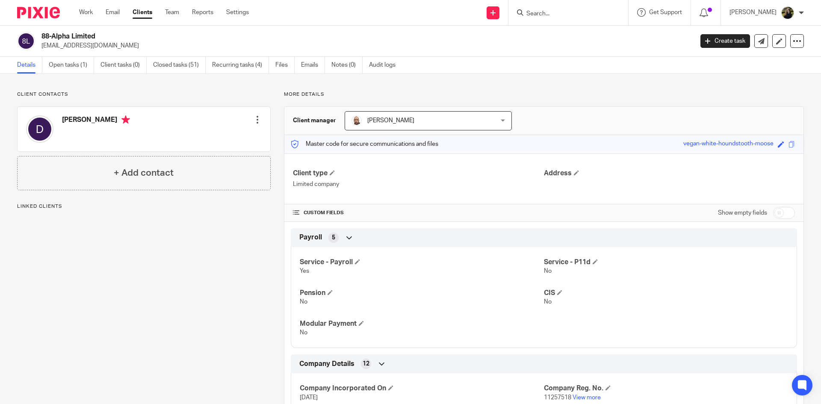
click at [38, 35] on div "88-Alpha Limited [EMAIL_ADDRESS][DOMAIN_NAME]" at bounding box center [352, 41] width 670 height 18
click at [180, 33] on h2 "88-Alpha Limited" at bounding box center [299, 36] width 517 height 9
click at [548, 12] on input "Search" at bounding box center [563, 14] width 77 height 8
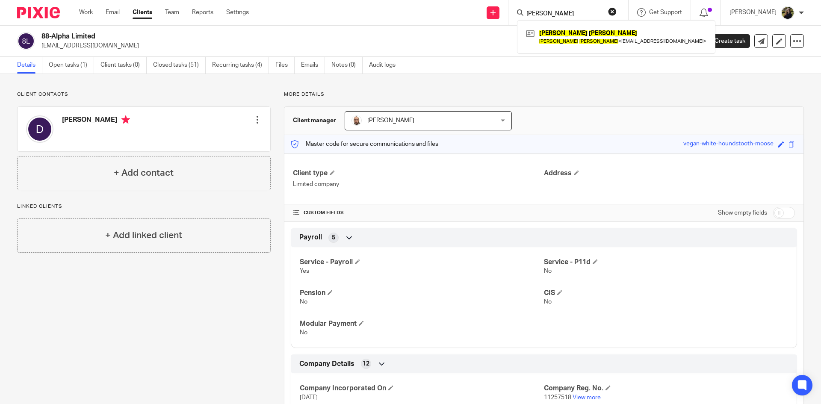
type input "[PERSON_NAME]"
click at [57, 10] on img at bounding box center [38, 13] width 43 height 12
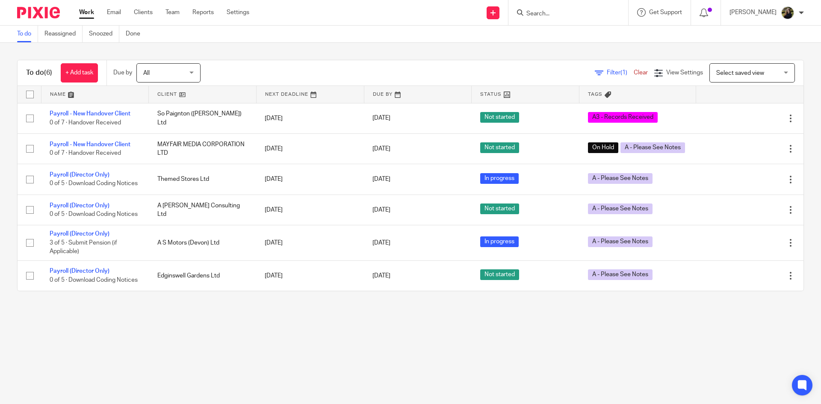
click at [565, 20] on div at bounding box center [568, 12] width 120 height 25
click at [558, 12] on input "Search" at bounding box center [563, 14] width 77 height 8
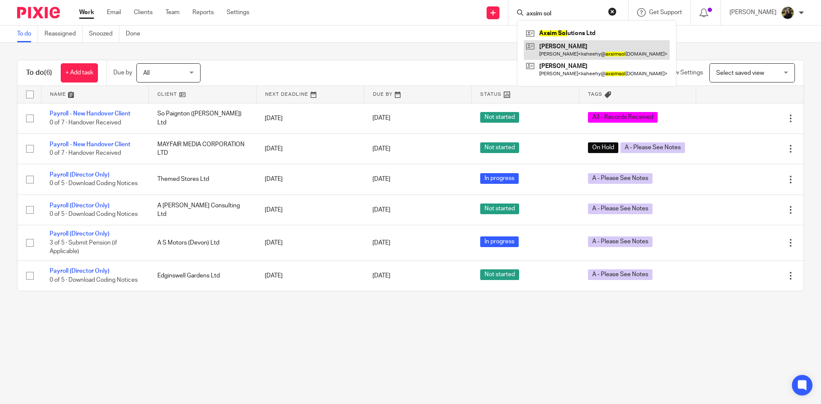
type input "axsim sol"
click at [587, 39] on div "Axsim Sol utions Ltd Kevin Sheehy Kevin Sheehy < ksheehy@ axsimsol utions.com >…" at bounding box center [596, 53] width 159 height 66
click at [587, 39] on link at bounding box center [597, 33] width 146 height 13
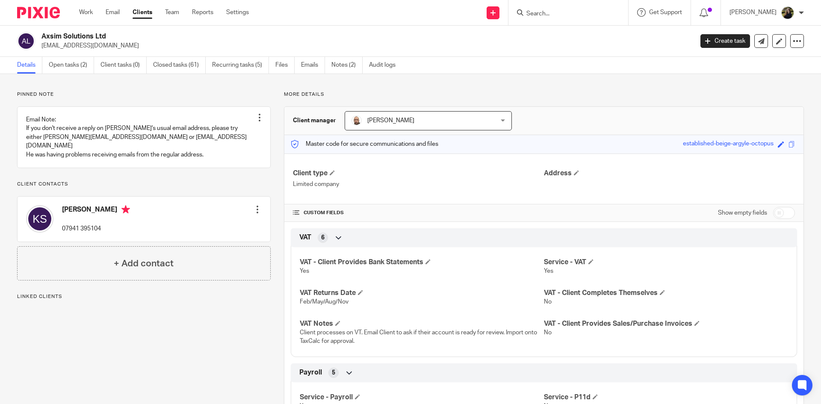
click at [38, 59] on link "Details" at bounding box center [29, 65] width 25 height 17
click at [74, 66] on link "Open tasks (2)" at bounding box center [71, 65] width 45 height 17
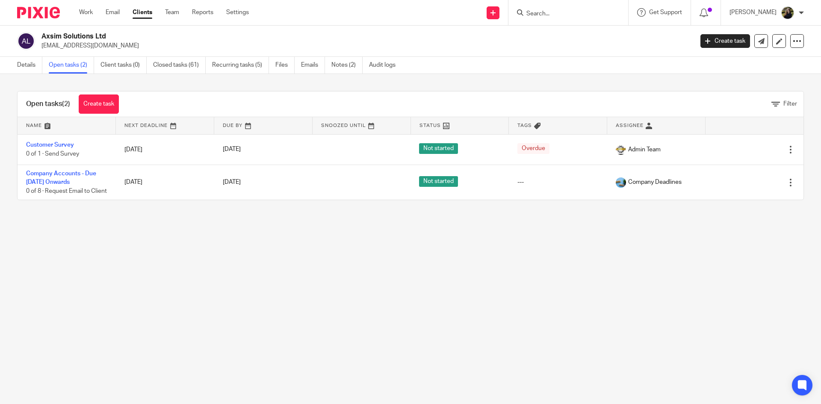
click at [55, 3] on div at bounding box center [35, 12] width 71 height 25
click at [56, 11] on img at bounding box center [38, 13] width 43 height 12
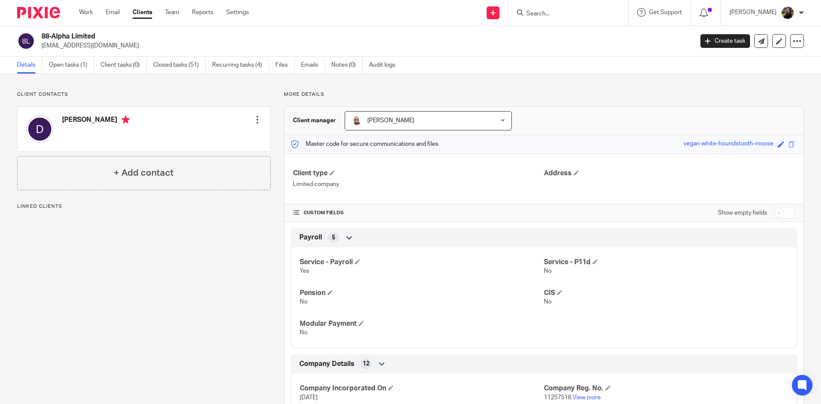
click at [54, 10] on img at bounding box center [38, 13] width 43 height 12
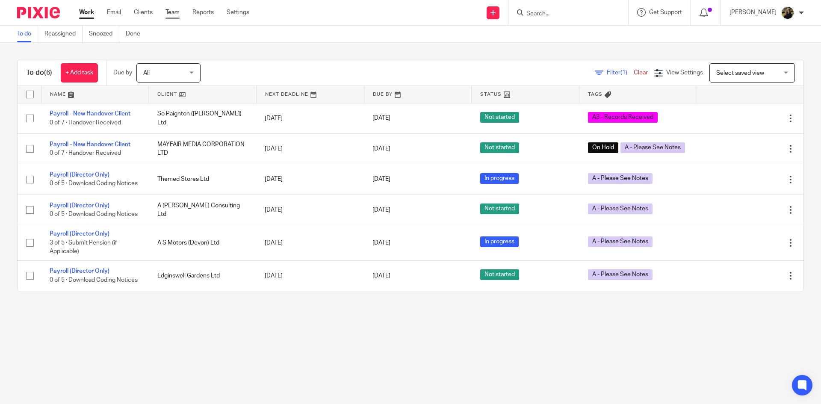
click at [174, 11] on link "Team" at bounding box center [172, 12] width 14 height 9
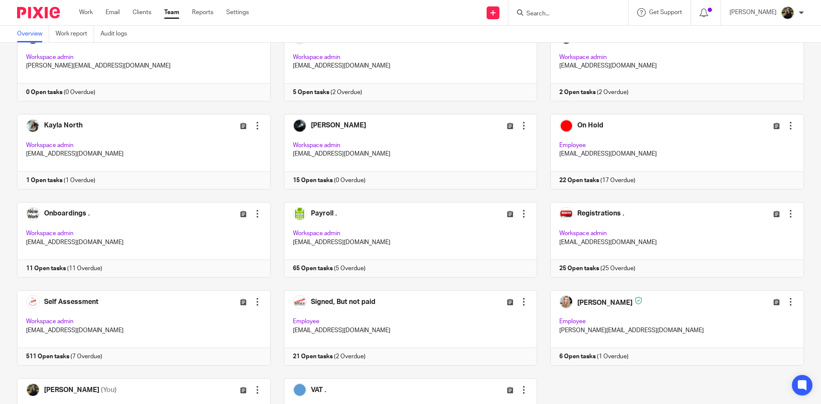
scroll to position [342, 0]
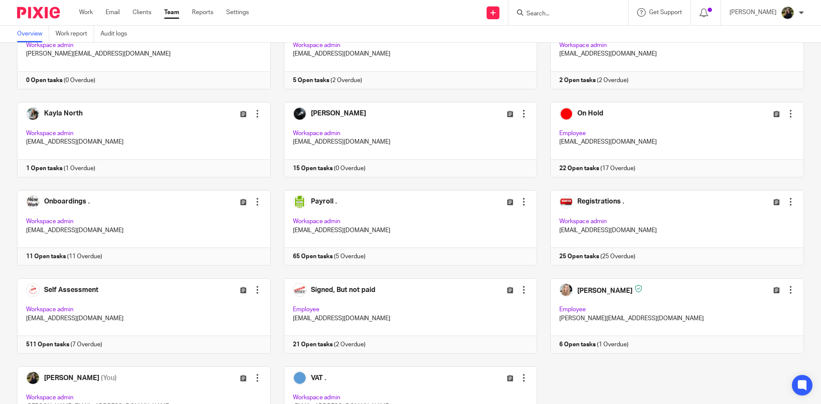
click at [54, 19] on div at bounding box center [35, 12] width 71 height 25
click at [53, 8] on img at bounding box center [38, 13] width 43 height 12
